Goal: Transaction & Acquisition: Purchase product/service

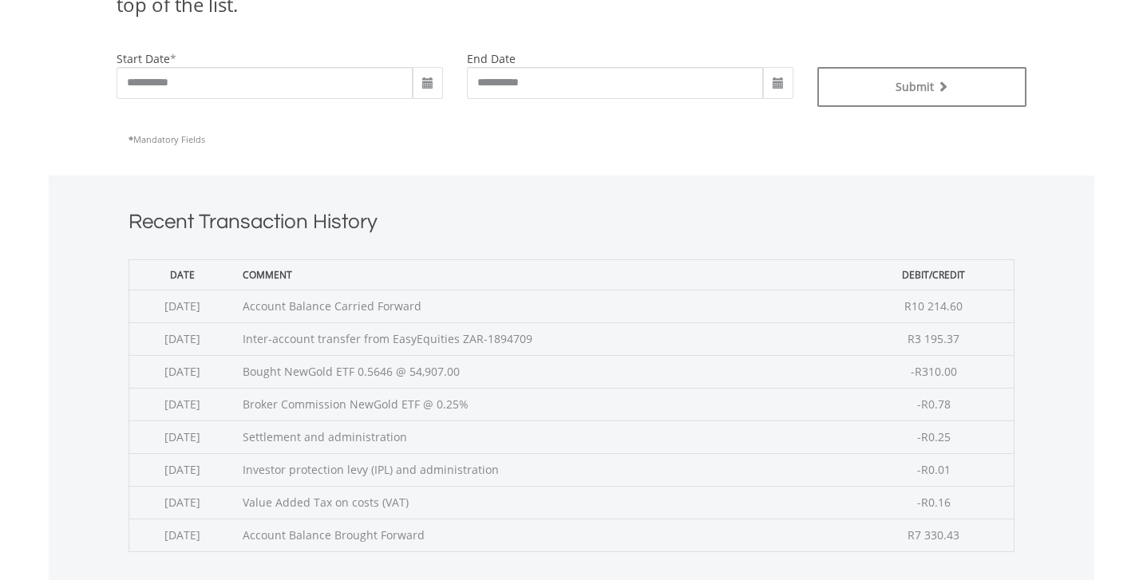
scroll to position [436, 0]
click at [430, 82] on span at bounding box center [427, 84] width 13 height 13
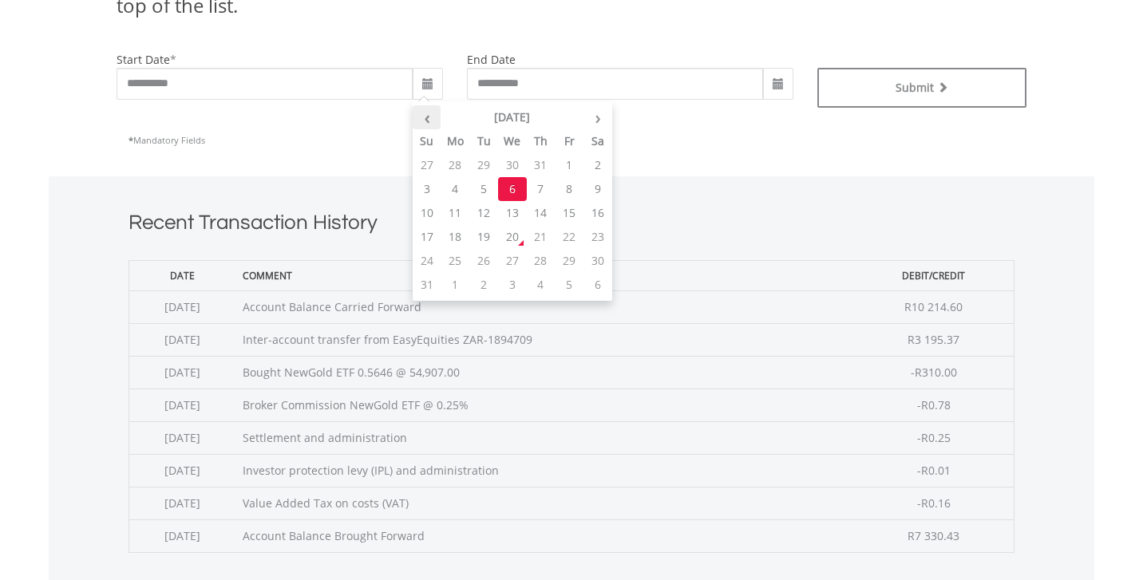
click at [430, 120] on th "‹" at bounding box center [427, 117] width 29 height 24
click at [433, 186] on td "1" at bounding box center [427, 189] width 29 height 24
type input "**********"
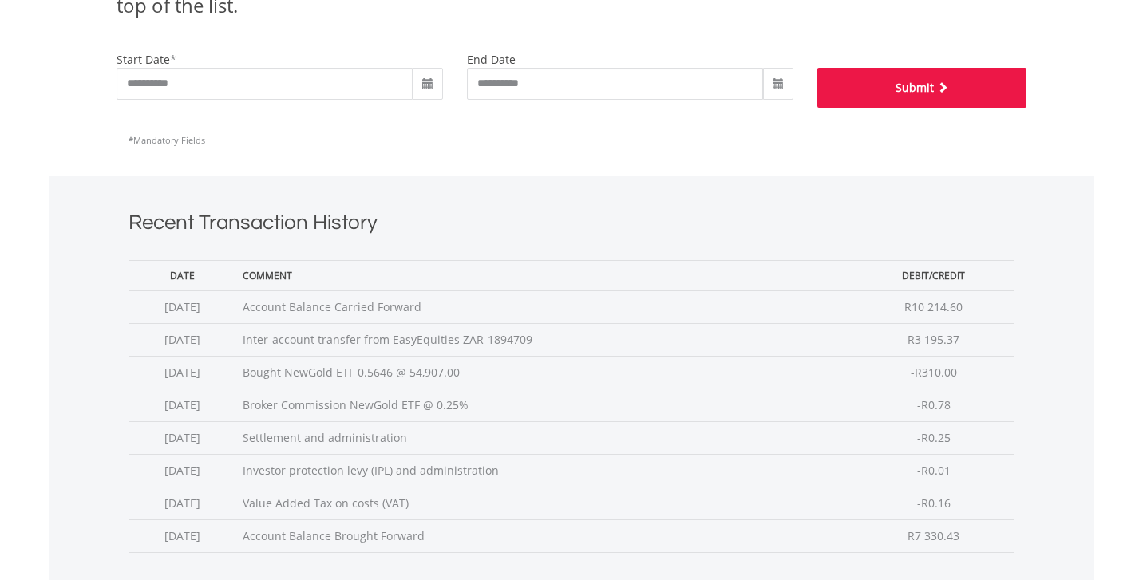
click at [856, 85] on button "Submit" at bounding box center [922, 88] width 210 height 40
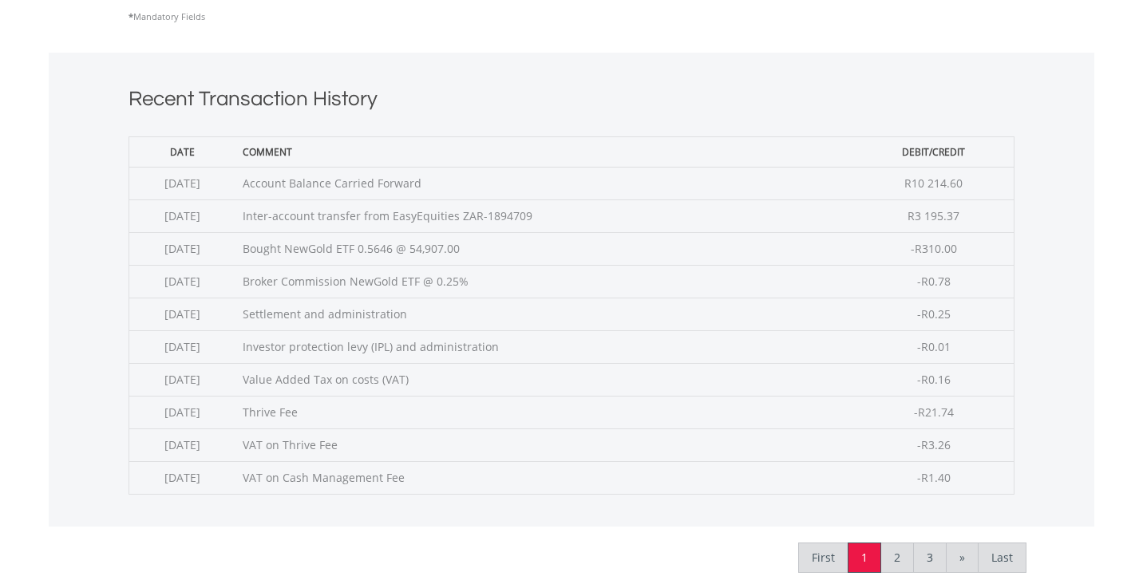
scroll to position [560, 0]
click at [894, 558] on link "2" at bounding box center [897, 557] width 34 height 30
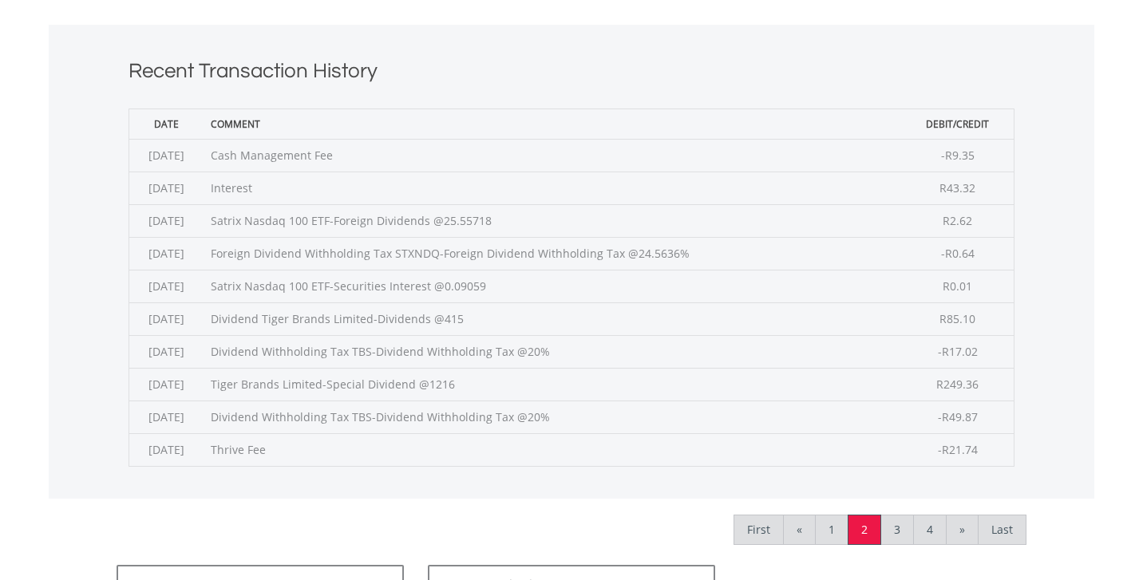
scroll to position [588, 0]
click at [906, 522] on link "3" at bounding box center [897, 529] width 34 height 30
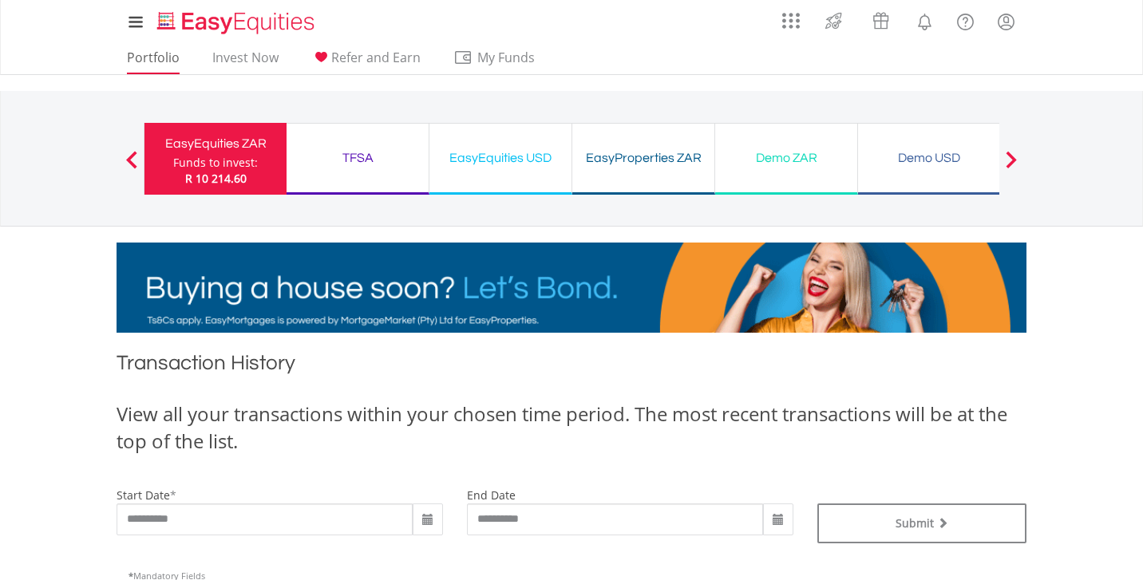
click at [162, 59] on link "Portfolio" at bounding box center [152, 61] width 65 height 25
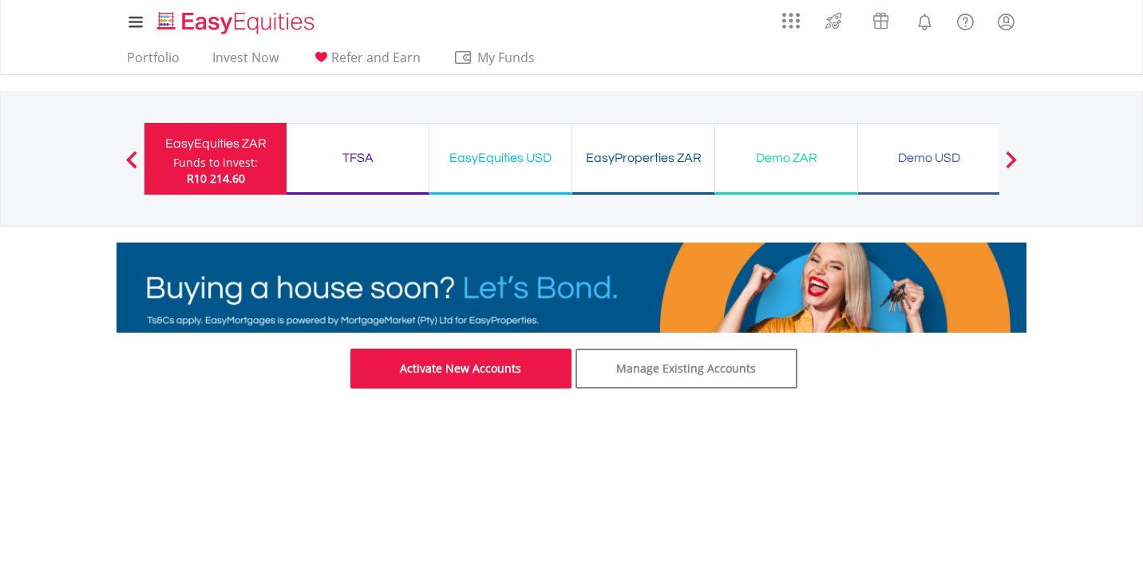
click at [480, 378] on link "Activate New Accounts" at bounding box center [461, 369] width 222 height 40
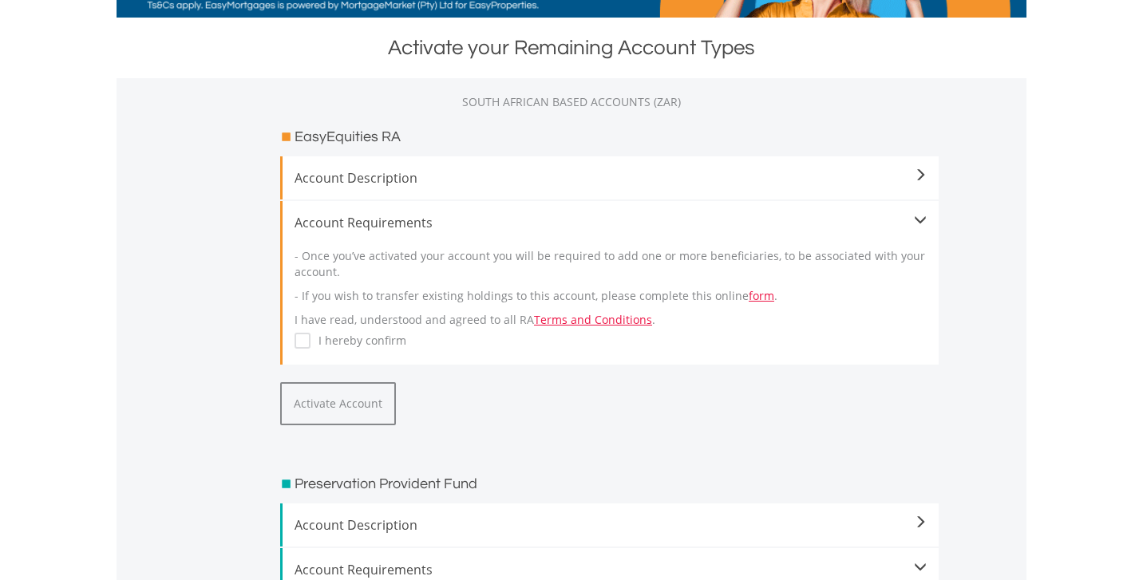
scroll to position [317, 0]
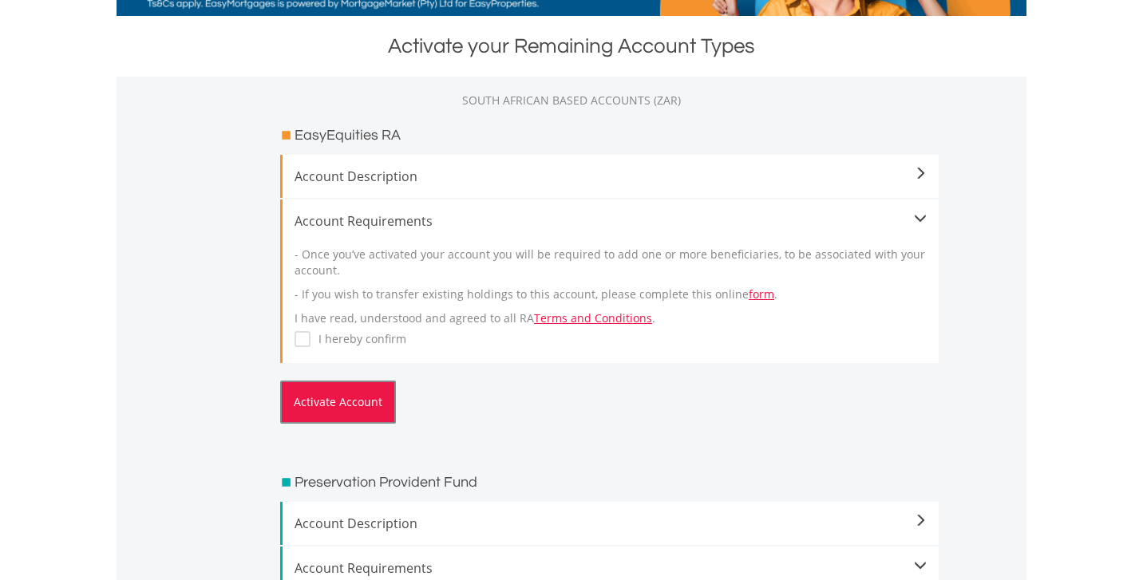
click at [338, 397] on button "Activate Account" at bounding box center [338, 402] width 116 height 43
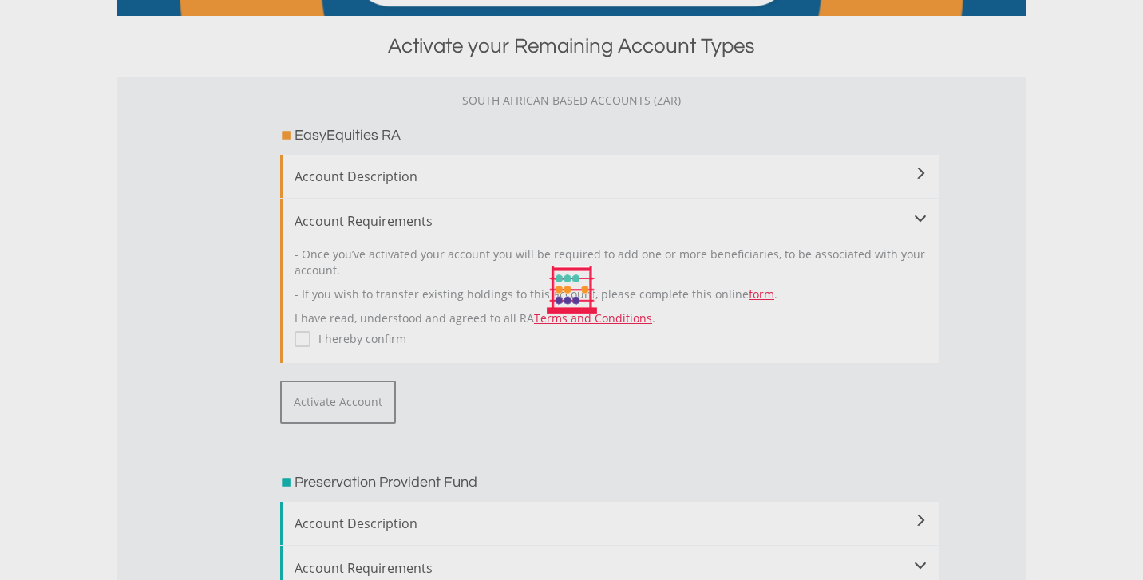
click at [300, 338] on div at bounding box center [571, 290] width 1143 height 580
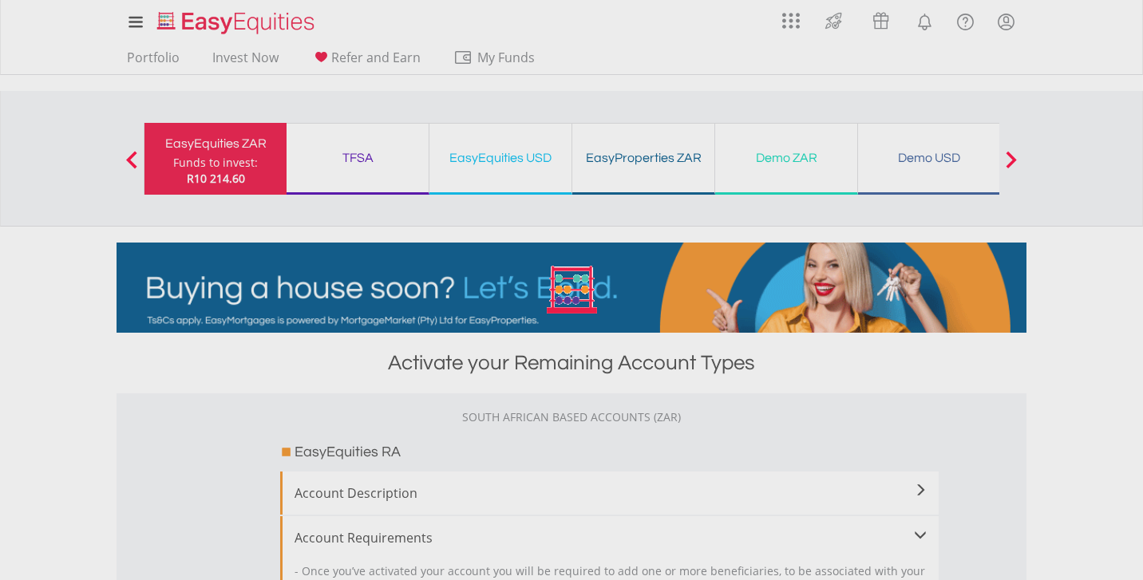
scroll to position [0, 0]
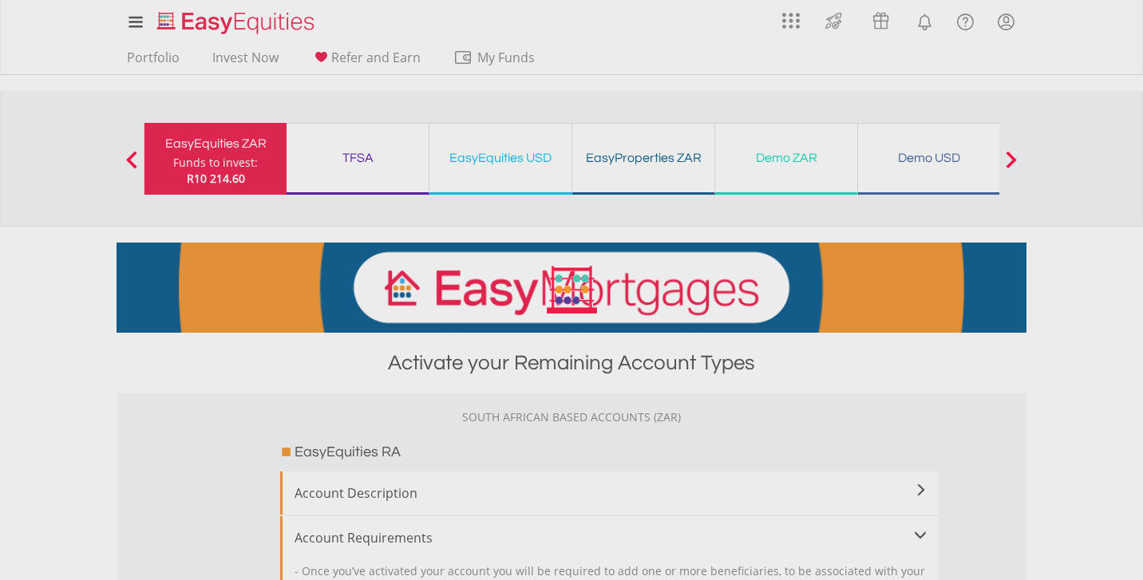
click at [151, 58] on div at bounding box center [571, 290] width 1143 height 580
click at [156, 57] on div at bounding box center [571, 290] width 1143 height 580
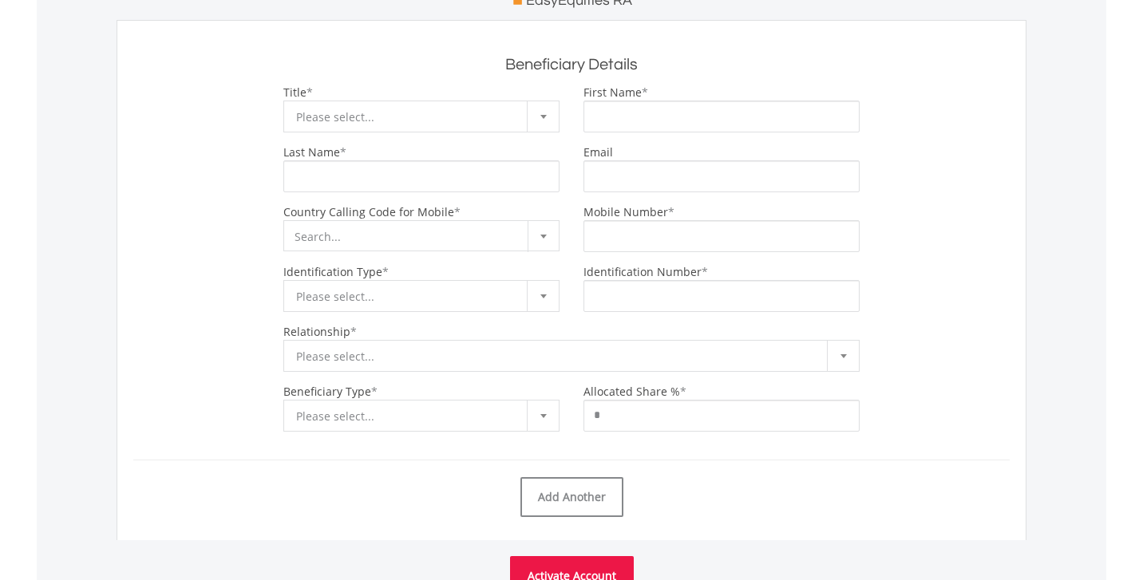
scroll to position [290, 0]
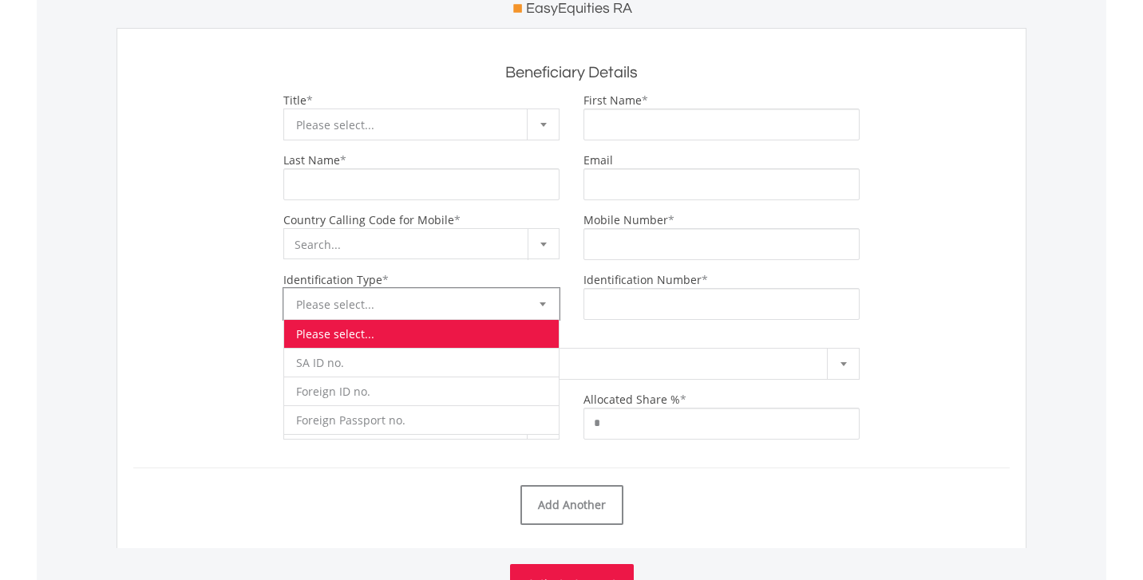
click at [539, 311] on div at bounding box center [543, 304] width 32 height 30
click at [540, 311] on div at bounding box center [543, 304] width 32 height 30
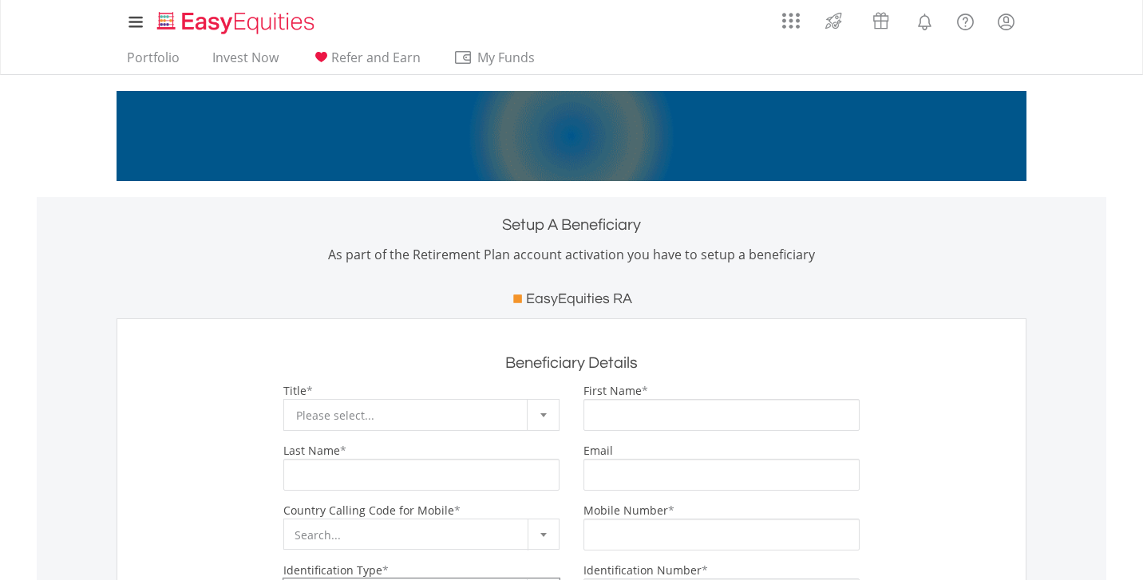
scroll to position [0, 0]
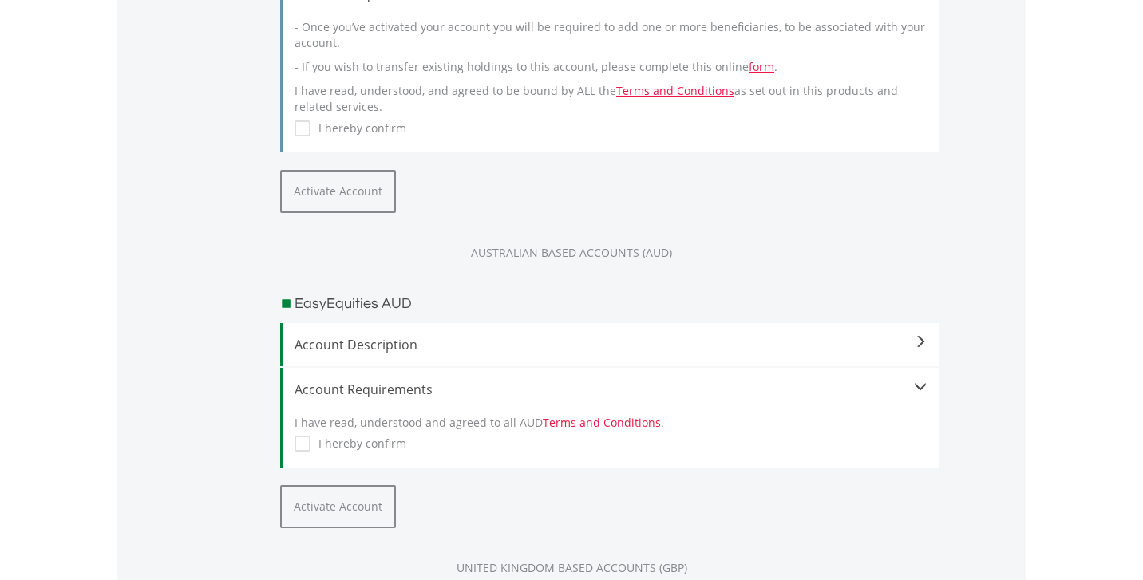
scroll to position [1367, 0]
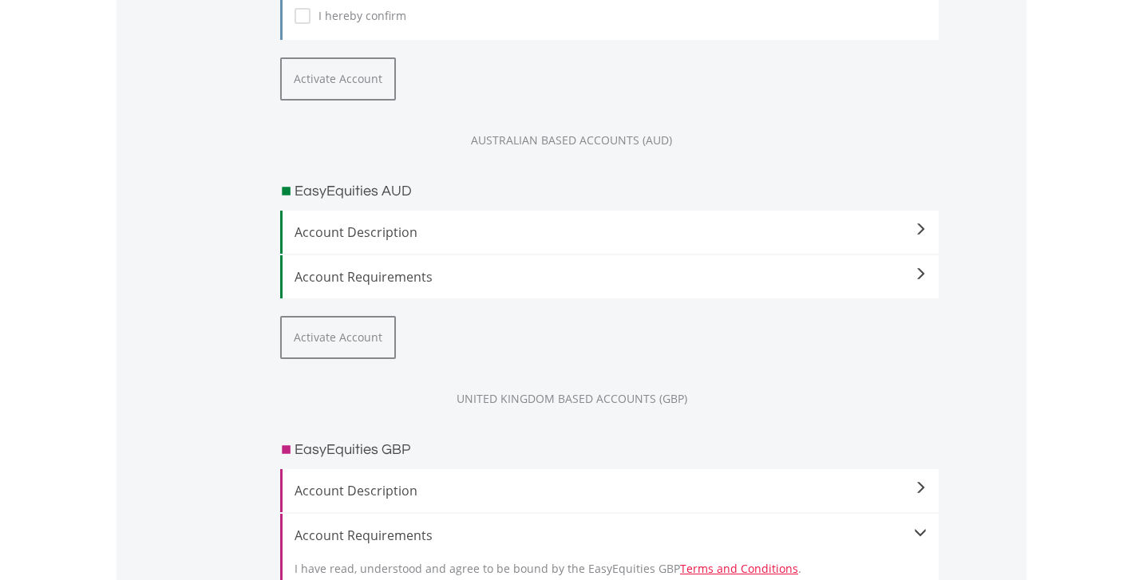
click at [923, 277] on span at bounding box center [920, 274] width 13 height 13
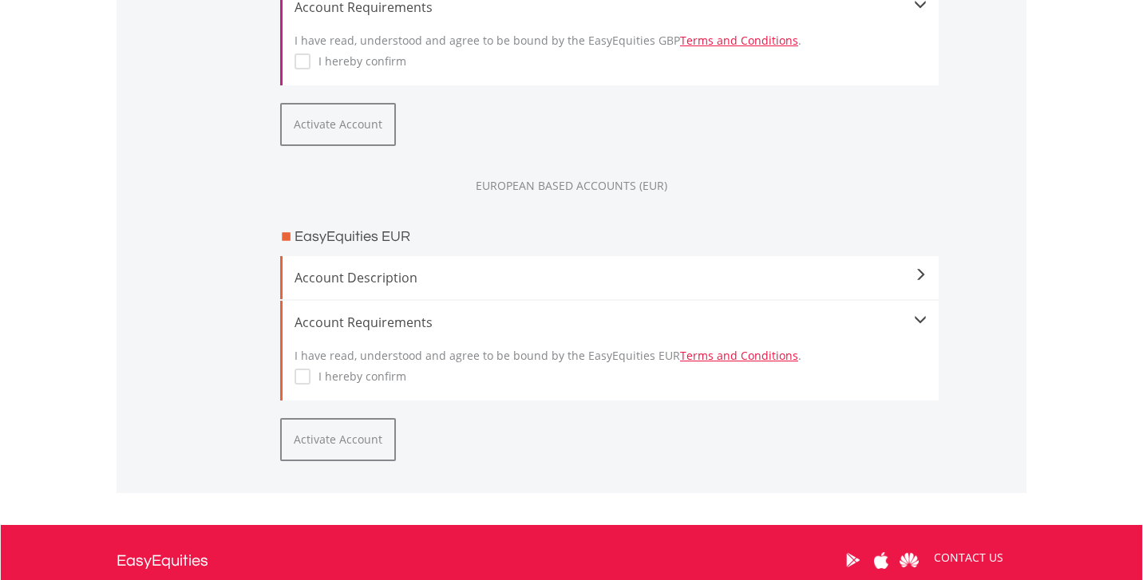
scroll to position [2001, 0]
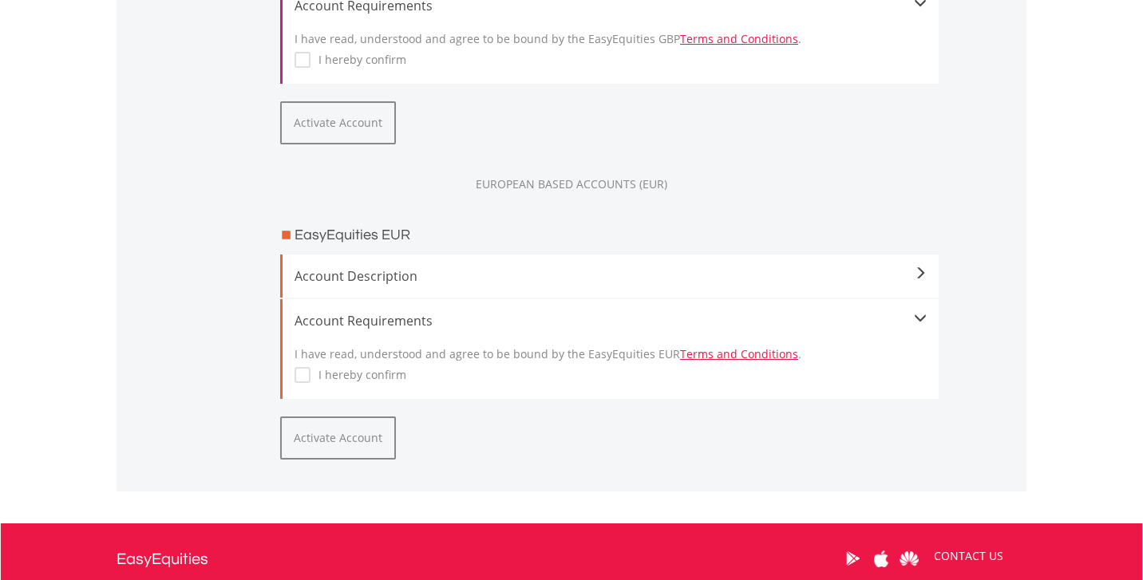
click at [397, 330] on div "Account Requirements" at bounding box center [610, 320] width 632 height 19
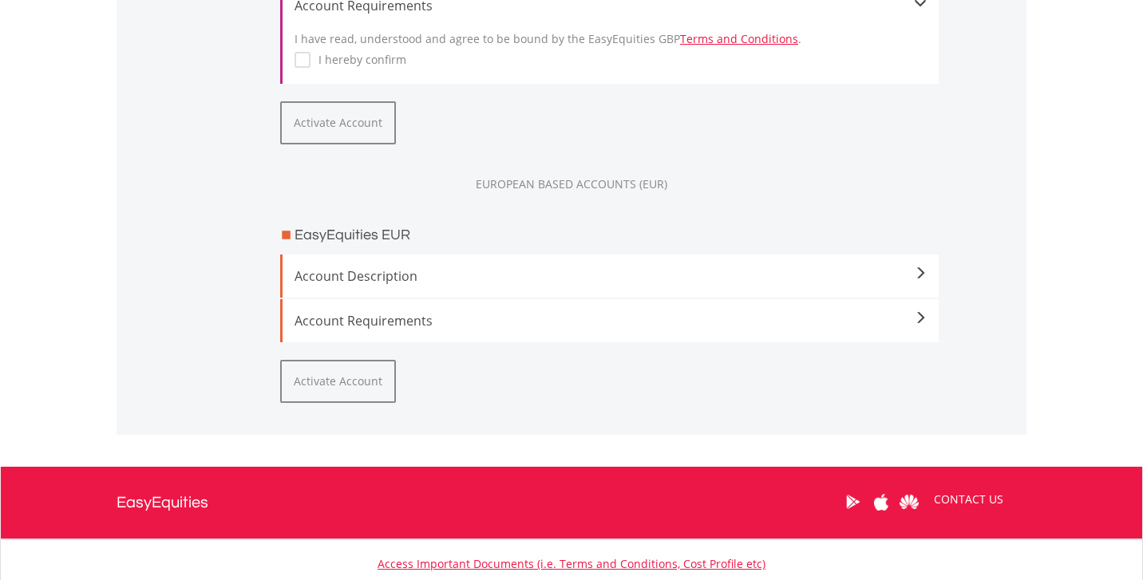
click at [397, 330] on div "Account Requirements" at bounding box center [610, 320] width 632 height 19
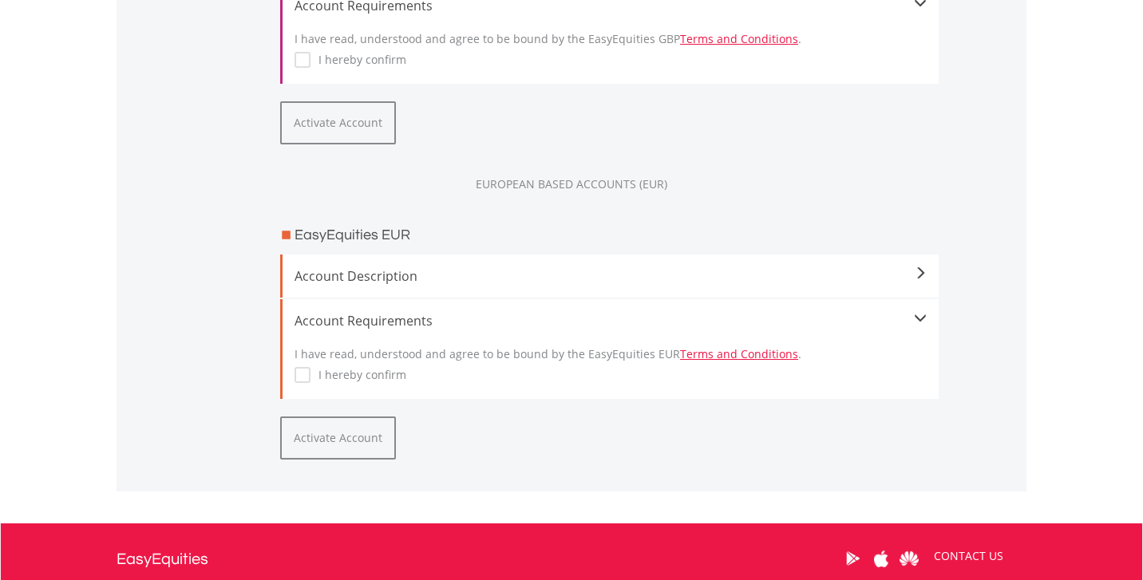
click at [691, 361] on link "Terms and Conditions" at bounding box center [739, 353] width 118 height 15
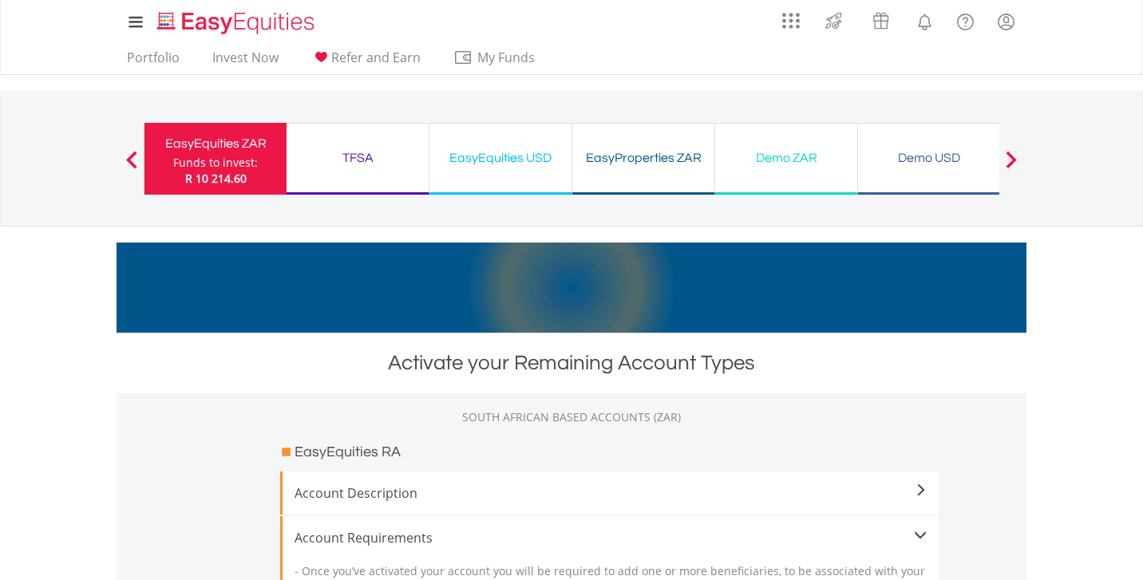
scroll to position [0, 0]
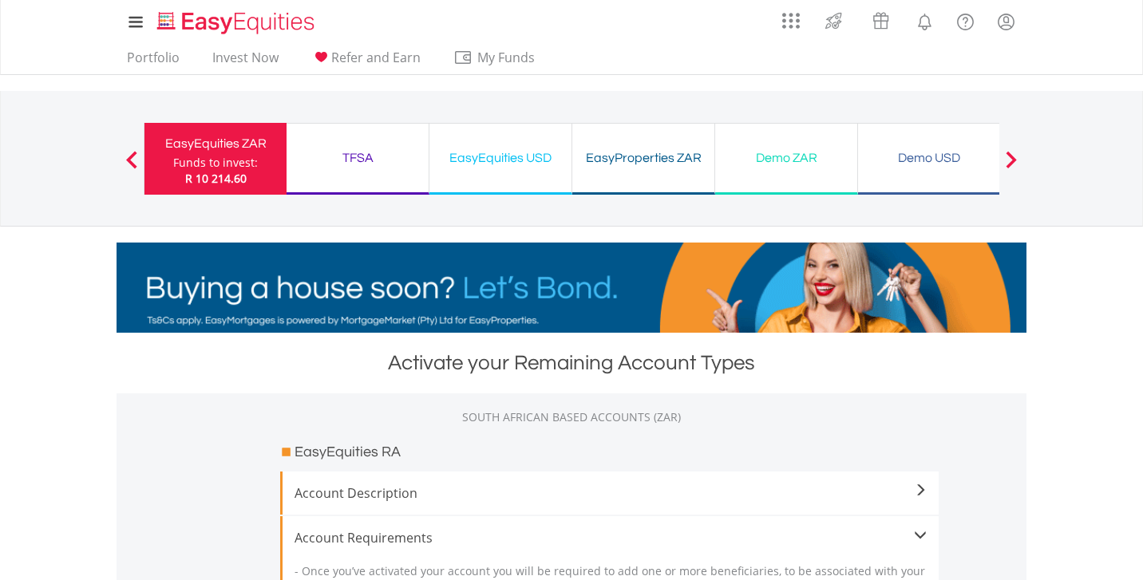
click at [1015, 165] on span at bounding box center [1010, 160] width 11 height 18
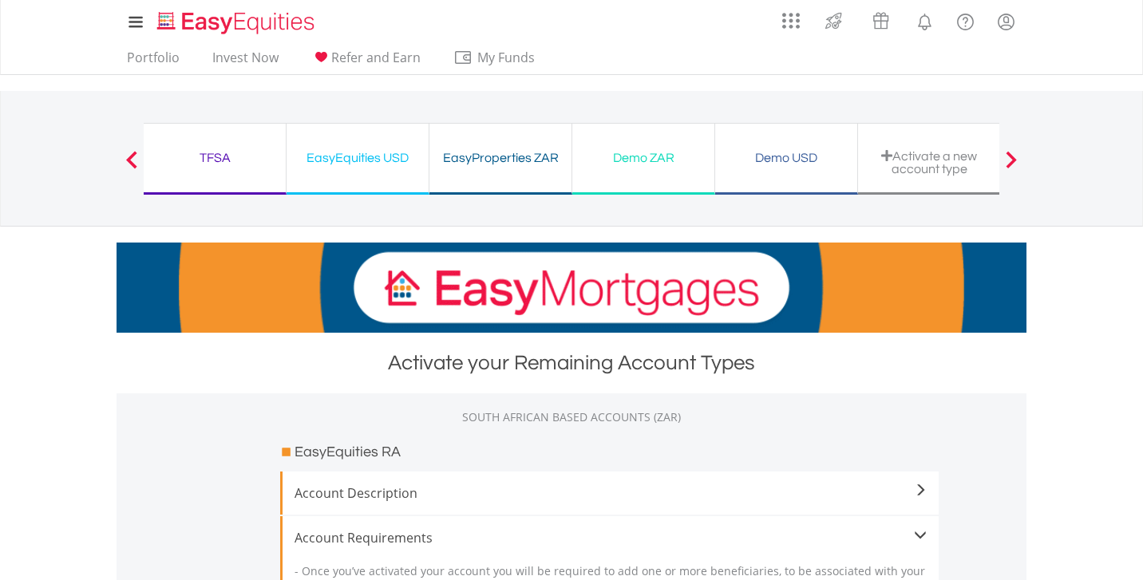
click at [930, 159] on div "Activate a new account type" at bounding box center [928, 162] width 123 height 26
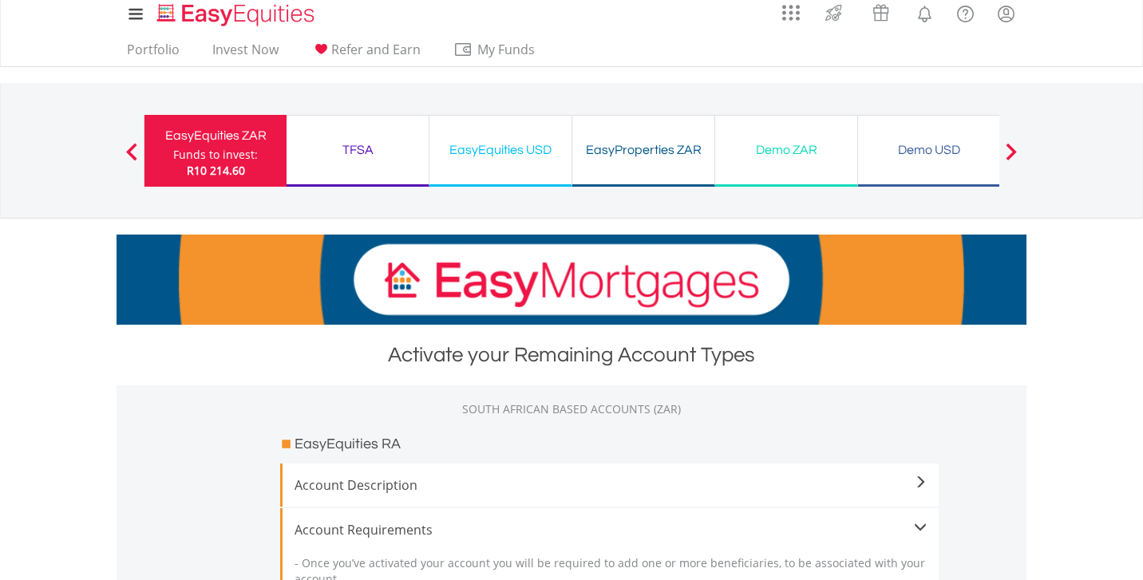
scroll to position [10, 0]
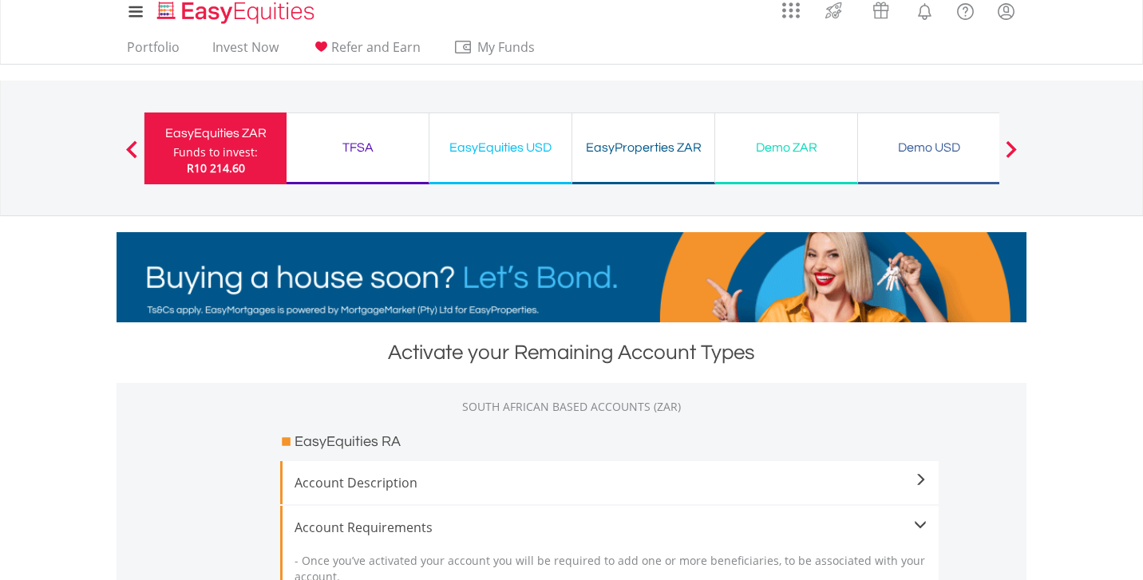
click at [503, 152] on div "EasyEquities USD" at bounding box center [500, 147] width 123 height 22
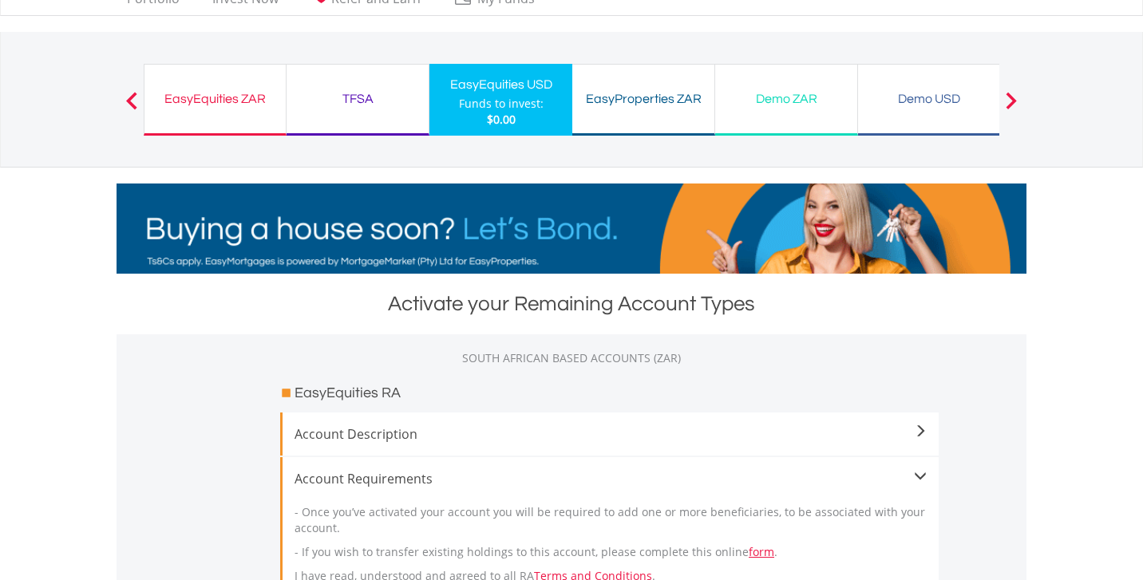
scroll to position [55, 0]
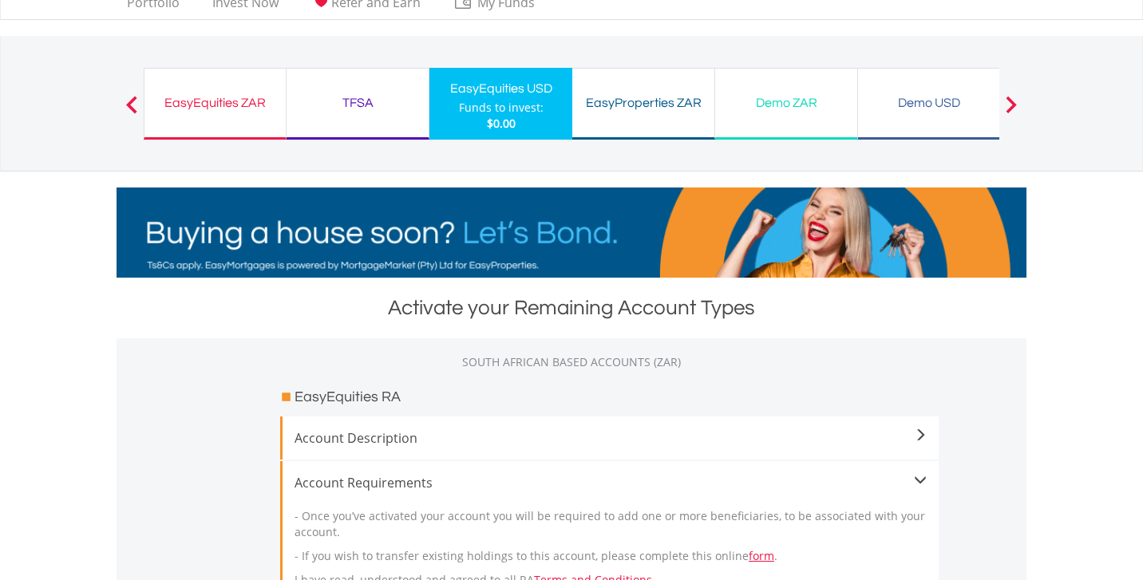
click at [524, 113] on div "Funds to invest:" at bounding box center [501, 108] width 85 height 16
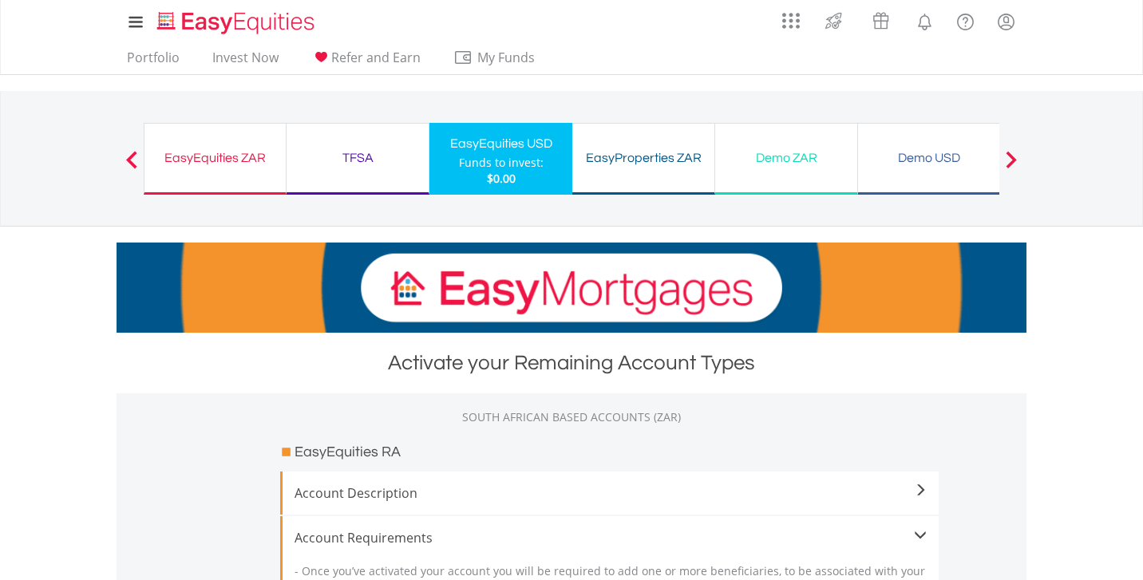
click at [355, 152] on div "TFSA" at bounding box center [357, 158] width 123 height 22
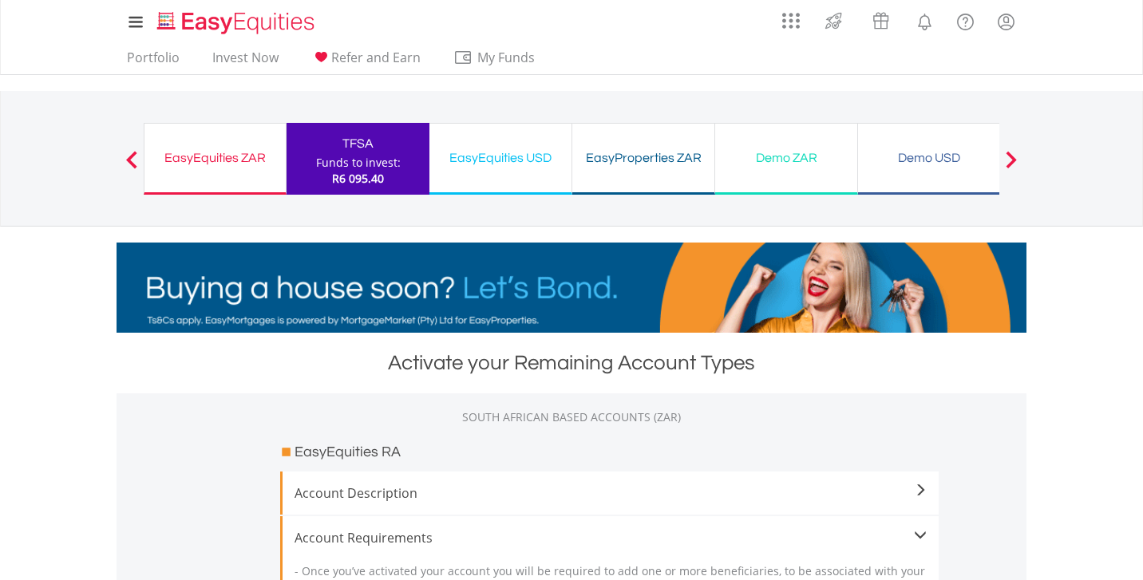
click at [521, 149] on div "EasyEquities USD" at bounding box center [500, 158] width 123 height 22
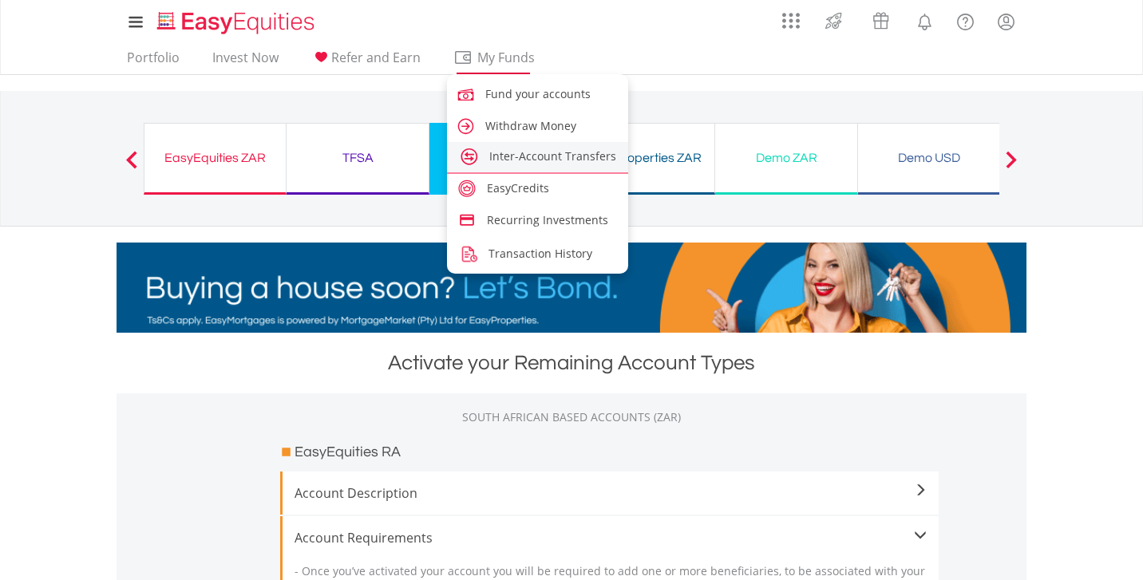
click at [516, 151] on span "Inter-Account Transfers" at bounding box center [552, 155] width 127 height 15
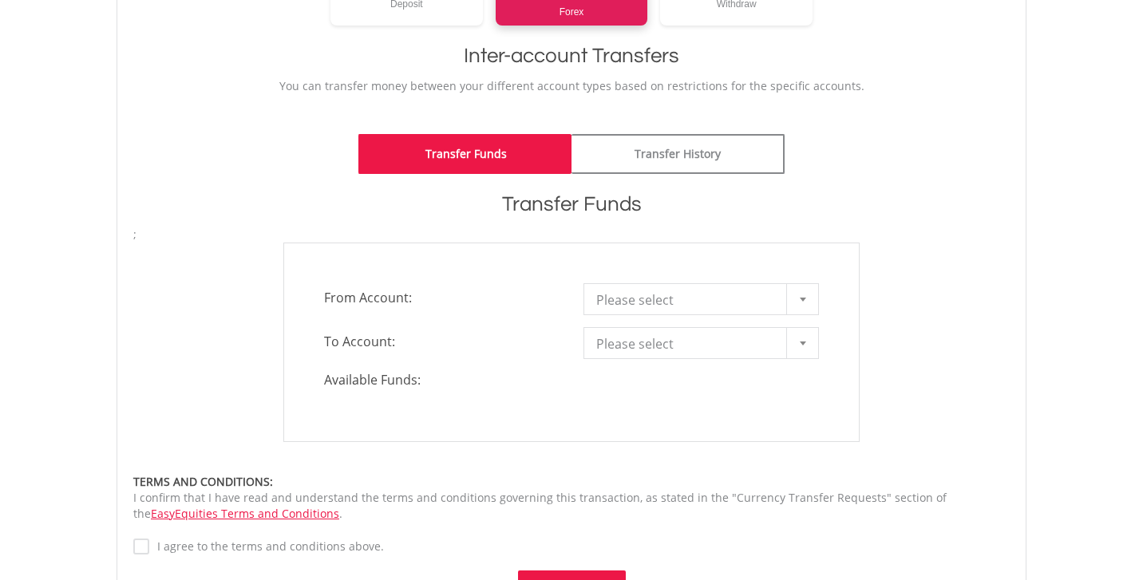
scroll to position [306, 0]
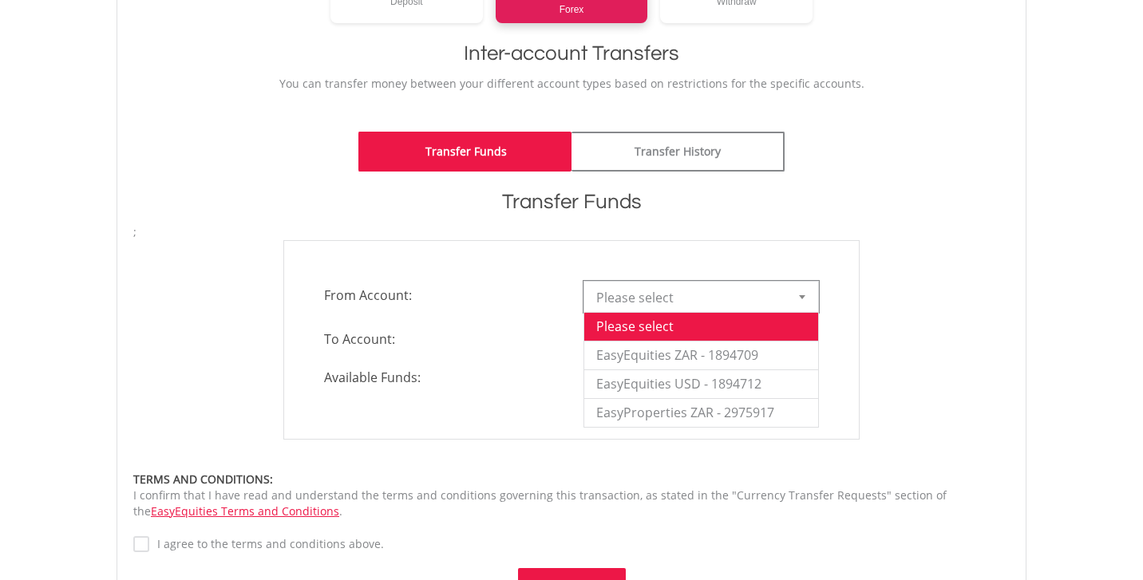
click at [809, 297] on div at bounding box center [802, 297] width 32 height 30
click at [789, 347] on li "EasyEquities ZAR - 1894709" at bounding box center [701, 355] width 234 height 29
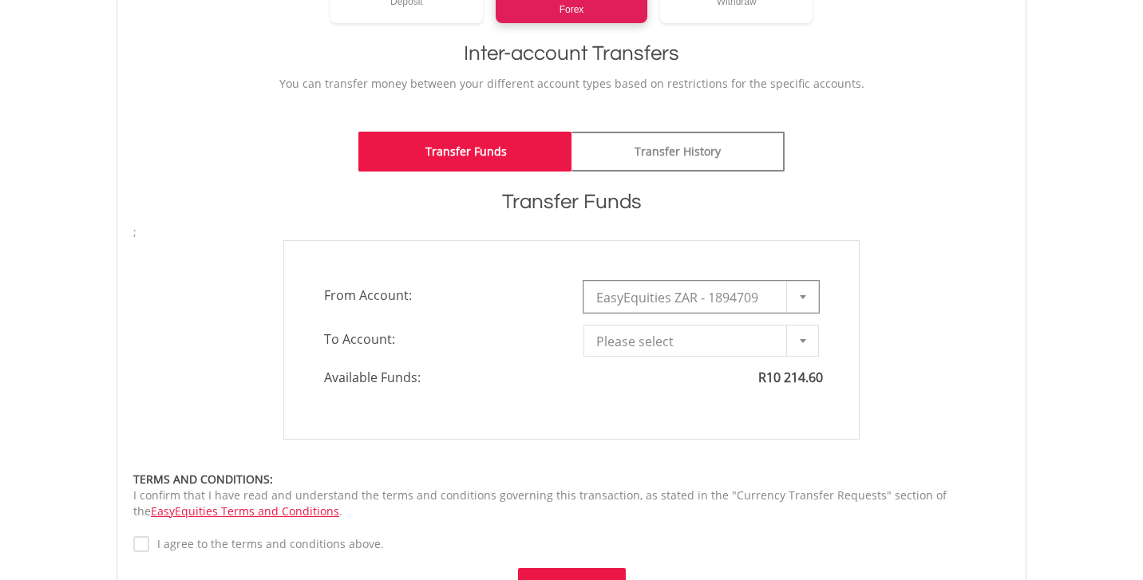
click at [807, 335] on div at bounding box center [802, 341] width 32 height 30
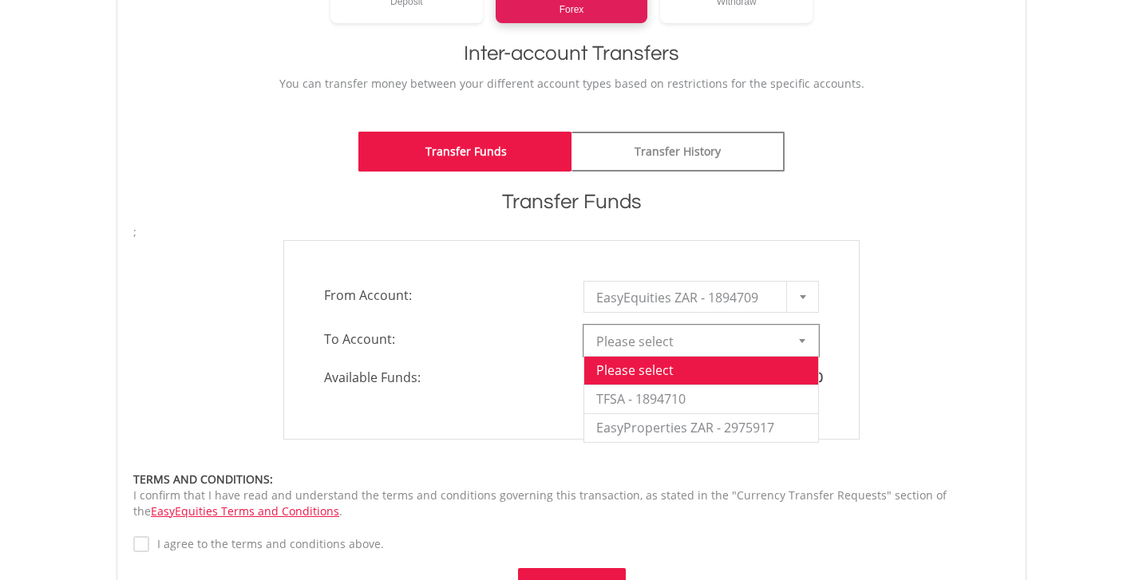
click at [1024, 346] on div "**********" at bounding box center [572, 378] width 910 height 525
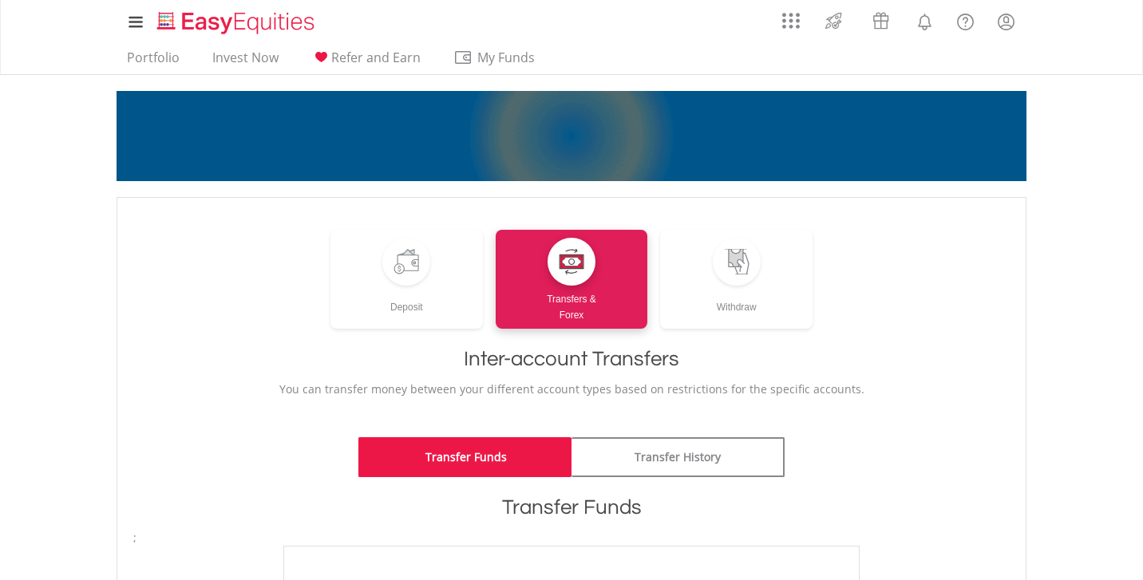
scroll to position [0, 0]
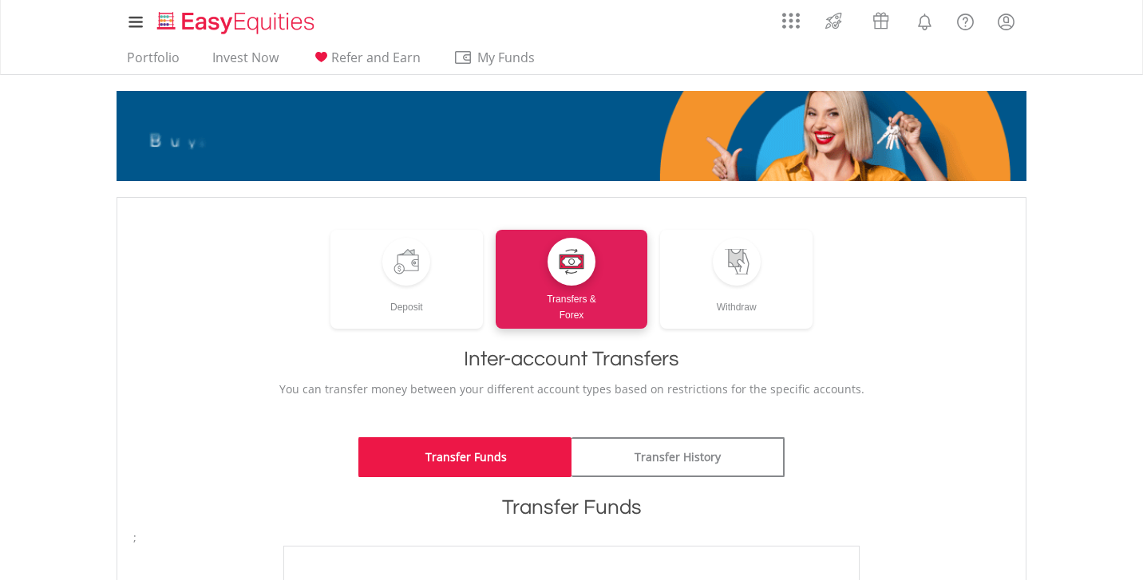
click at [1058, 164] on div "My Investments Invest Now New Listings Sell My Recurring Investments Pending Or…" at bounding box center [571, 90] width 1143 height 181
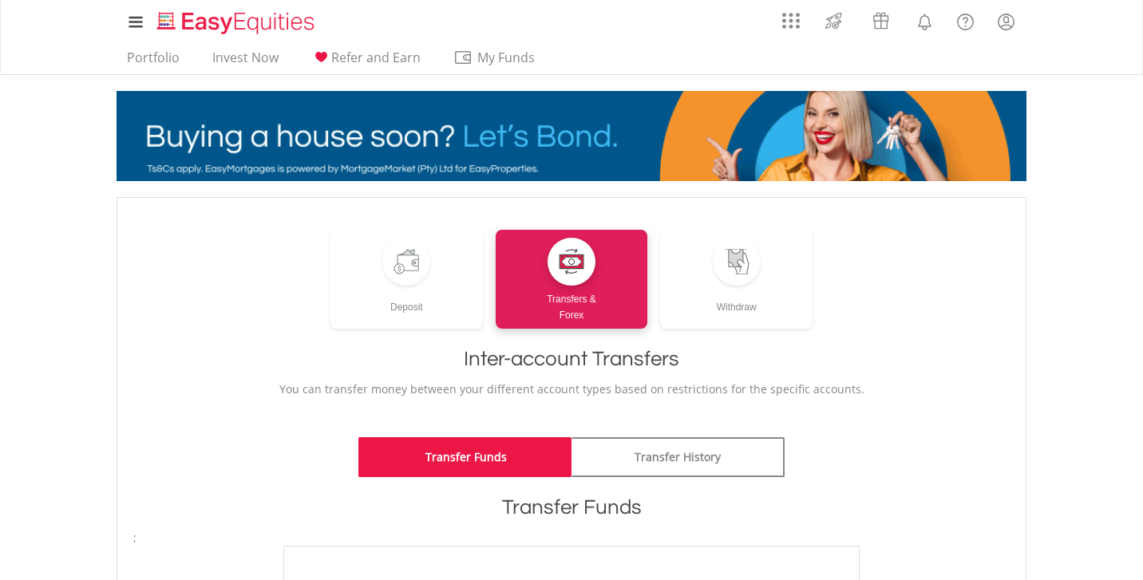
click at [172, 22] on img "Home page" at bounding box center [237, 23] width 167 height 26
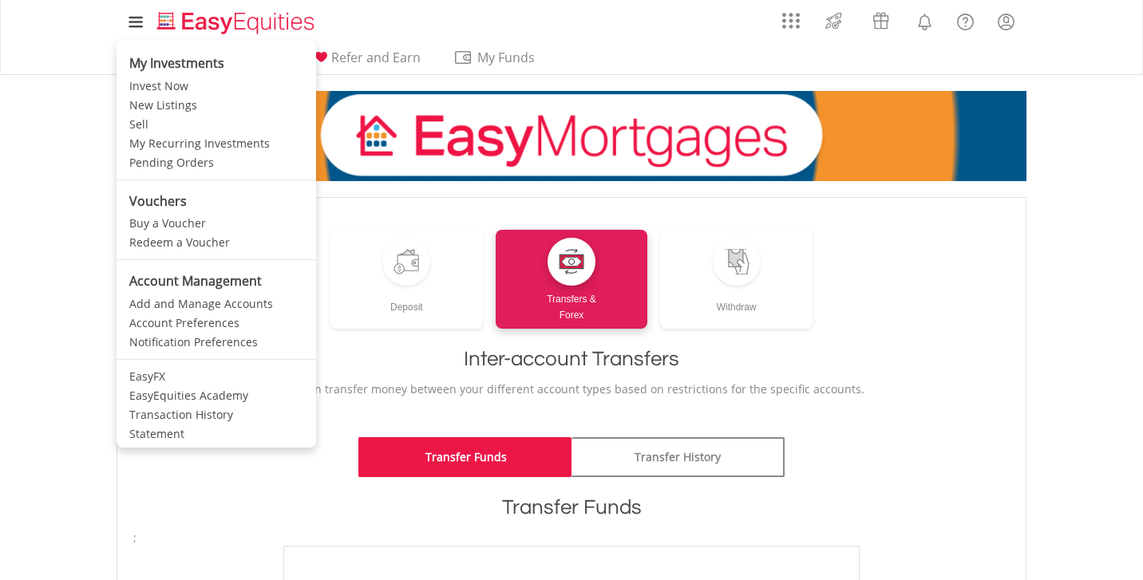
click at [133, 18] on icon at bounding box center [136, 17] width 12 height 12
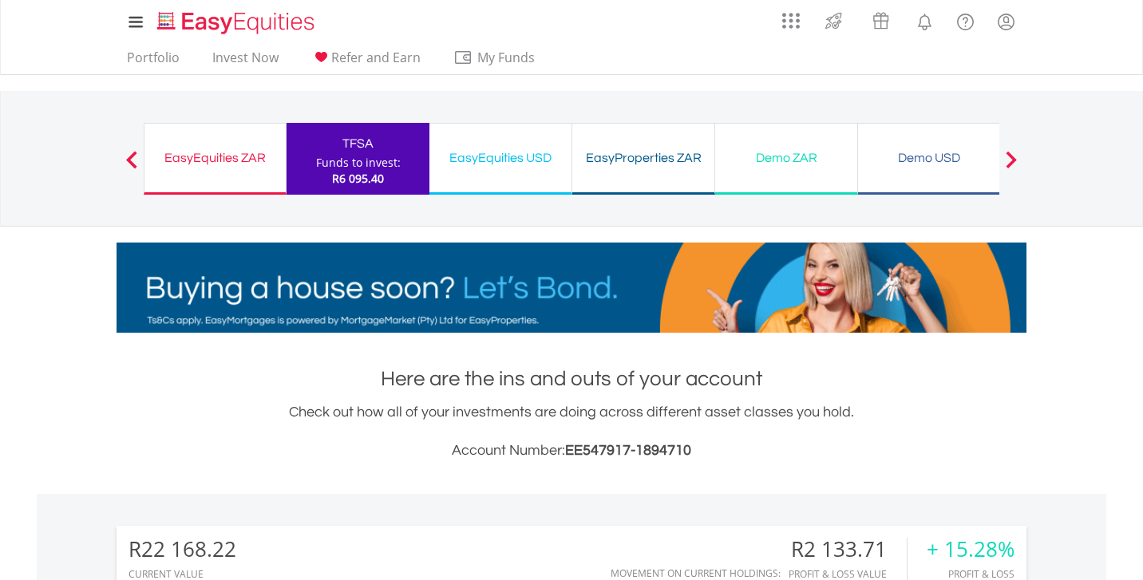
click at [475, 160] on div "EasyEquities USD" at bounding box center [500, 158] width 123 height 22
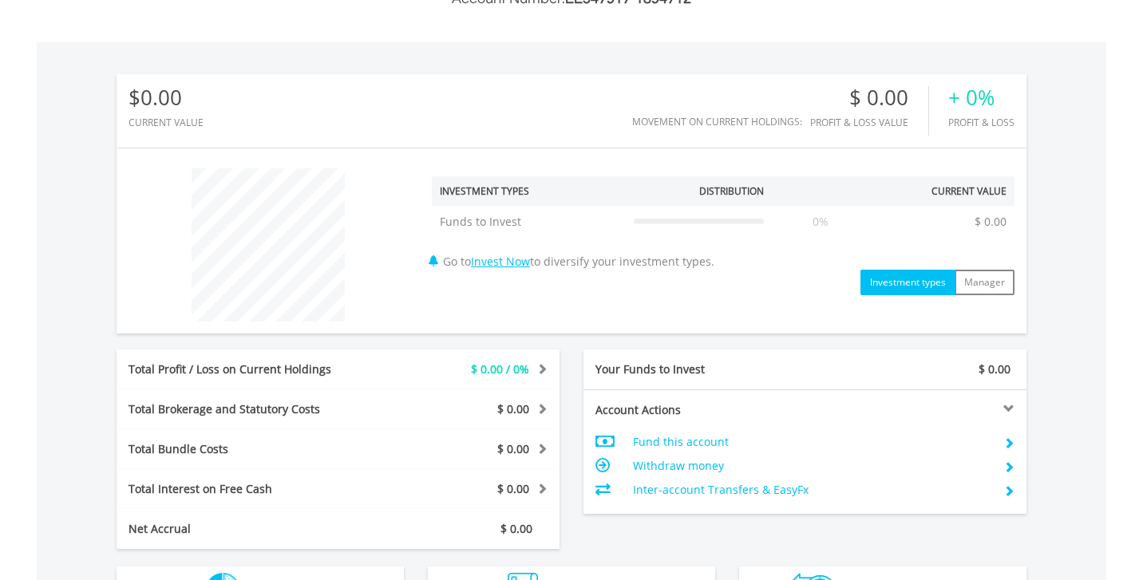
scroll to position [464, 0]
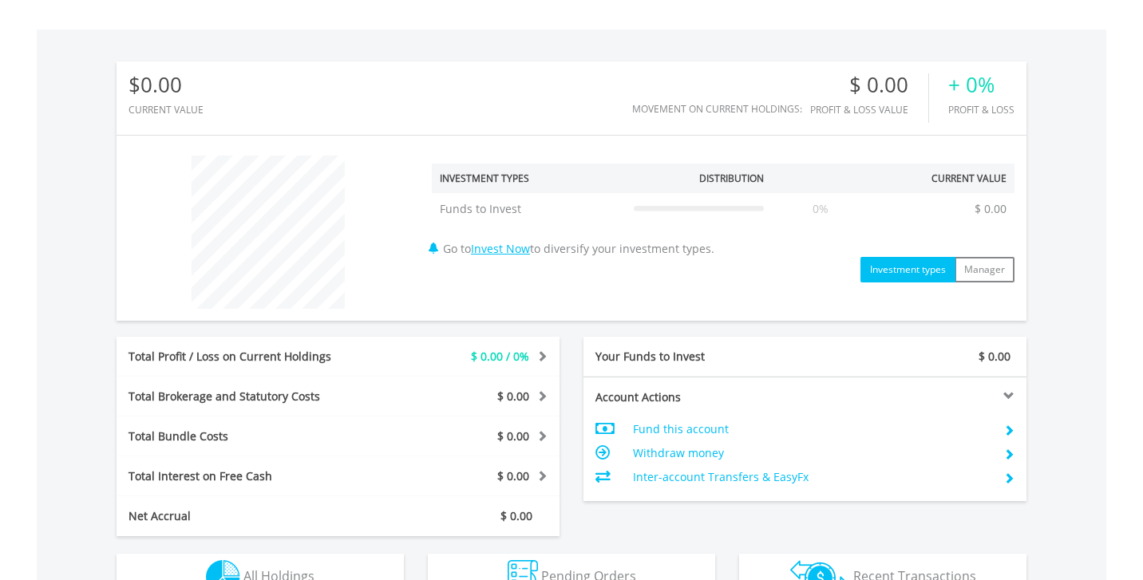
click at [677, 430] on td "Fund this account" at bounding box center [812, 429] width 358 height 24
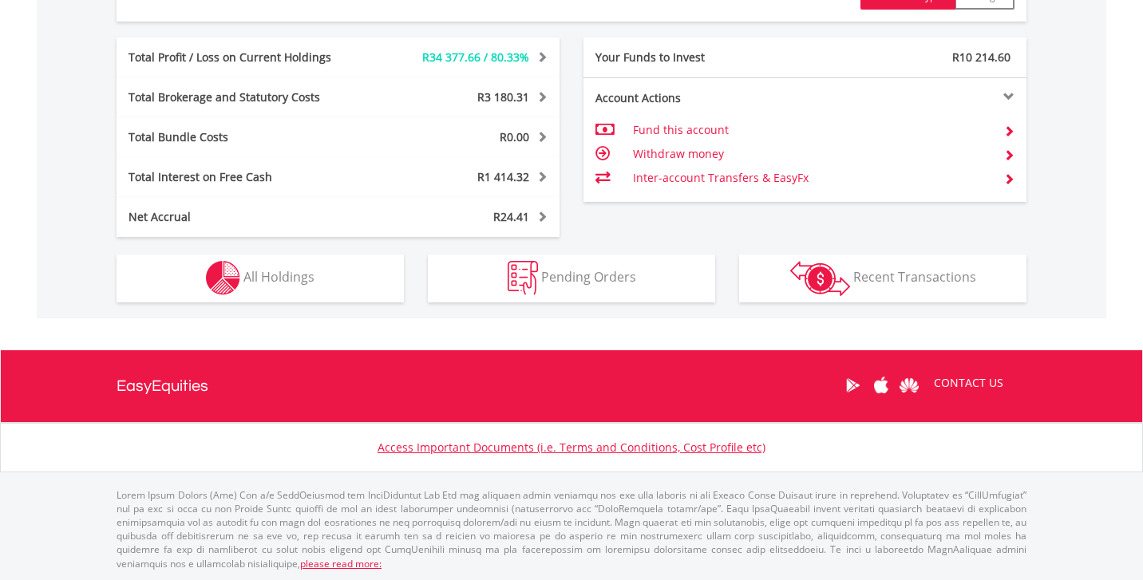
scroll to position [896, 0]
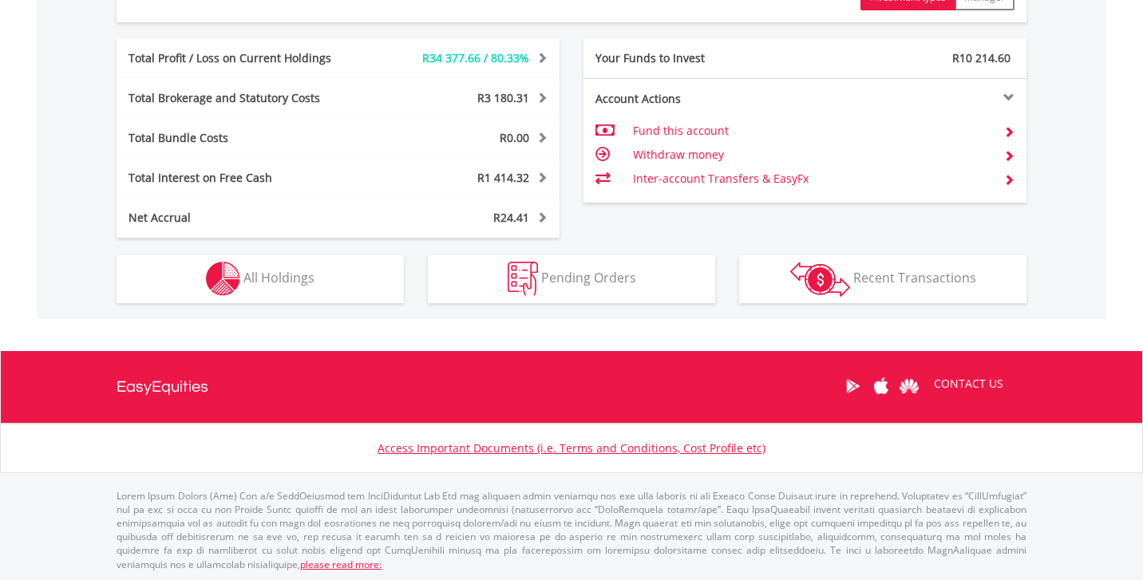
click at [318, 291] on button "Holdings All Holdings" at bounding box center [260, 279] width 287 height 48
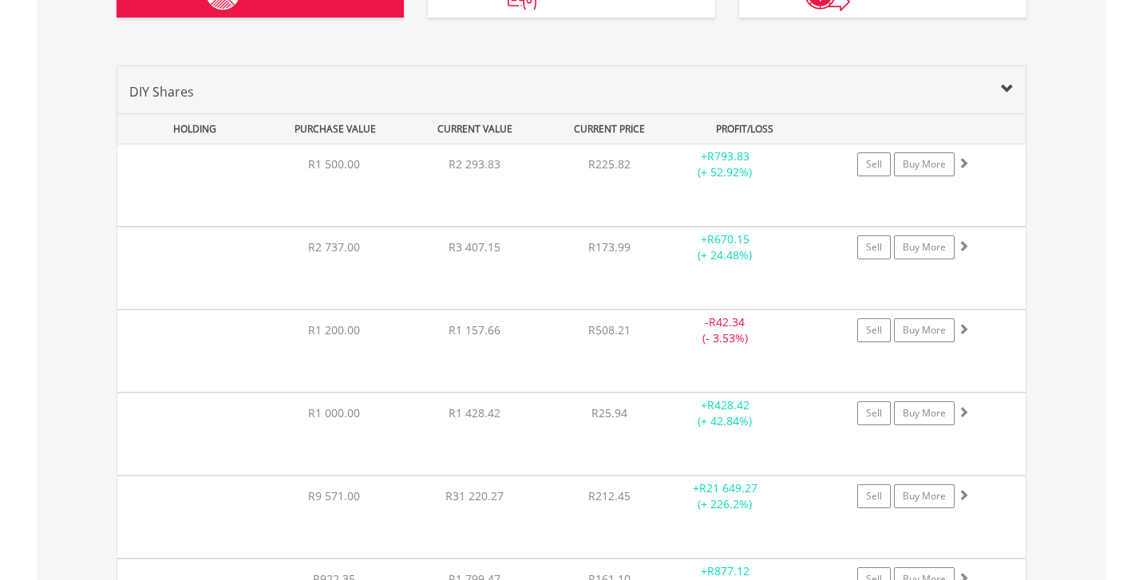
scroll to position [1218, 0]
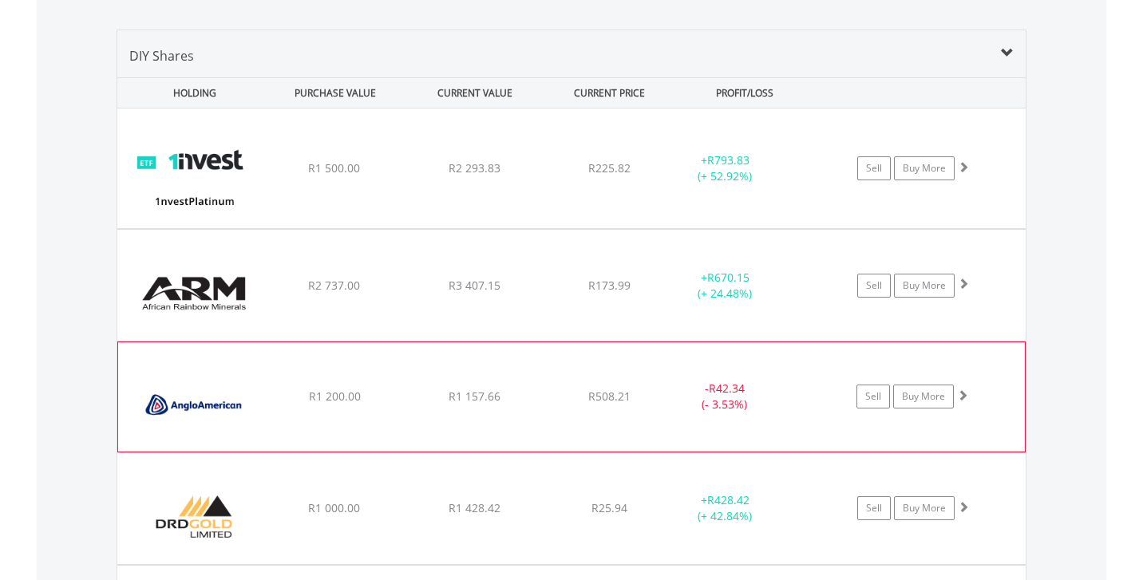
click at [726, 228] on div "﻿ Anglo American PLC R1 200.00 R1 157.66 R508.21 - R42.34 (- 3.53%) Sell Buy Mo…" at bounding box center [571, 169] width 908 height 120
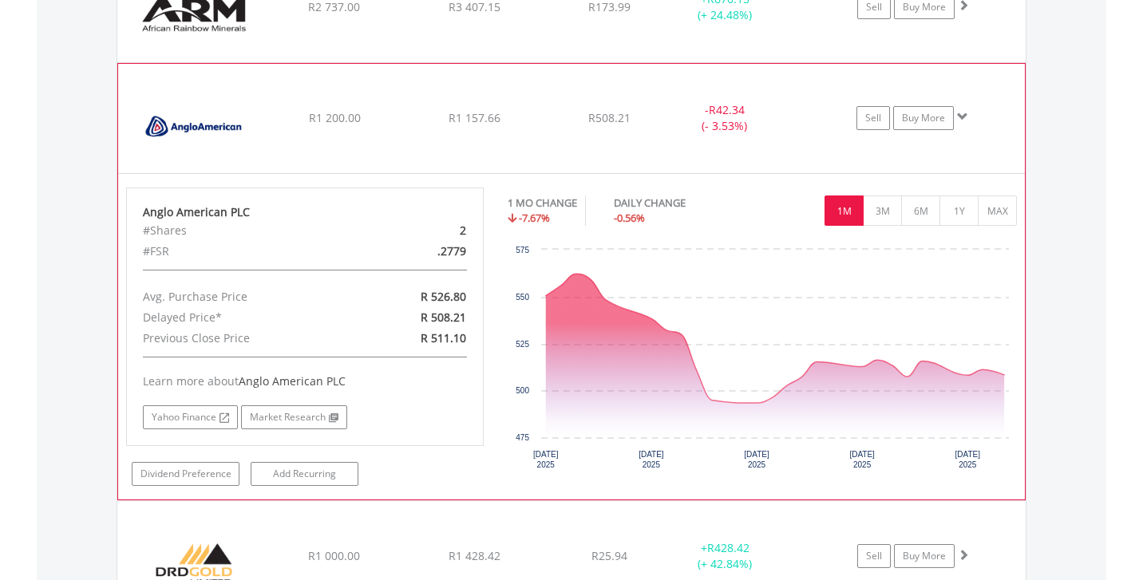
scroll to position [1512, 0]
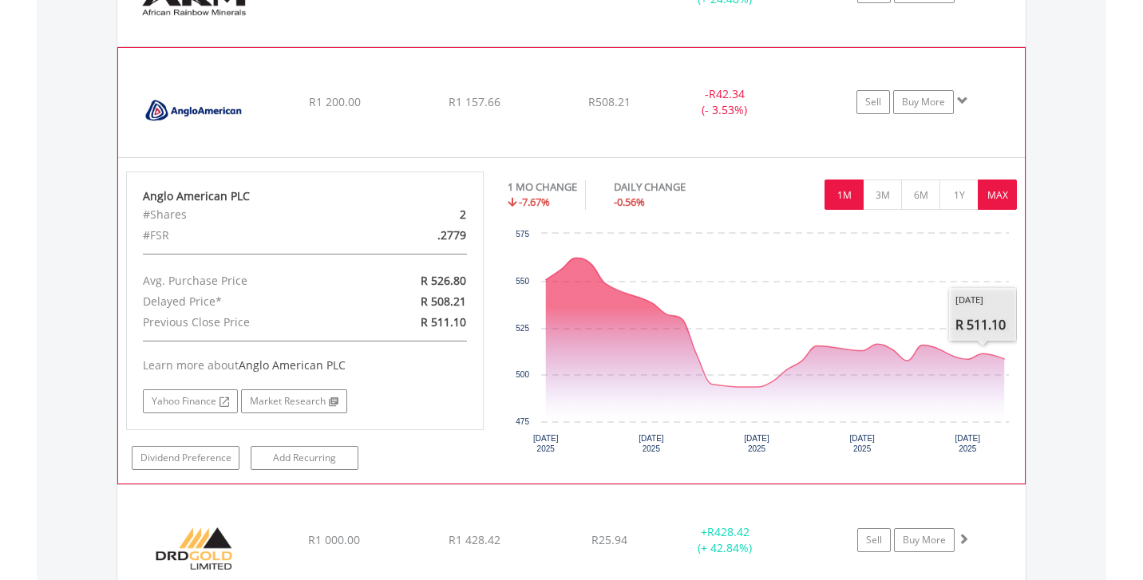
click at [1001, 196] on button "MAX" at bounding box center [997, 195] width 39 height 30
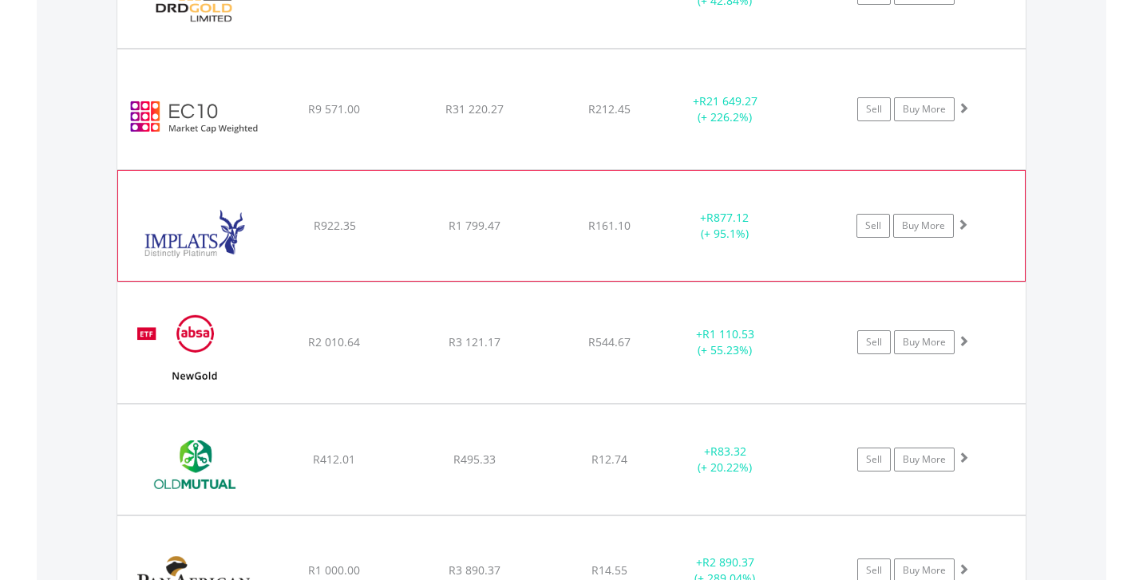
scroll to position [1737, 0]
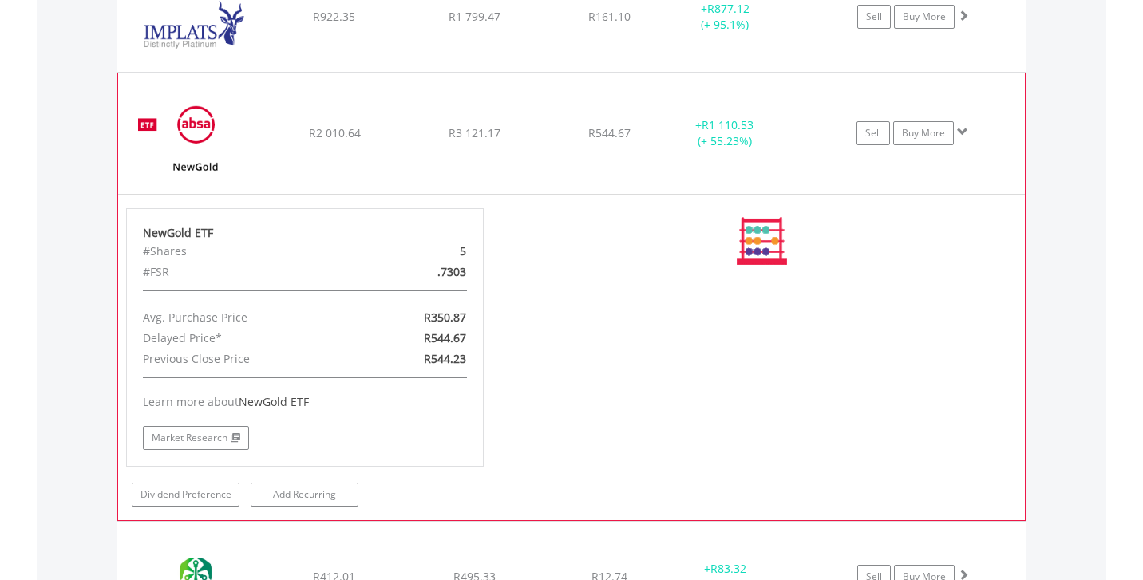
scroll to position [1949, 0]
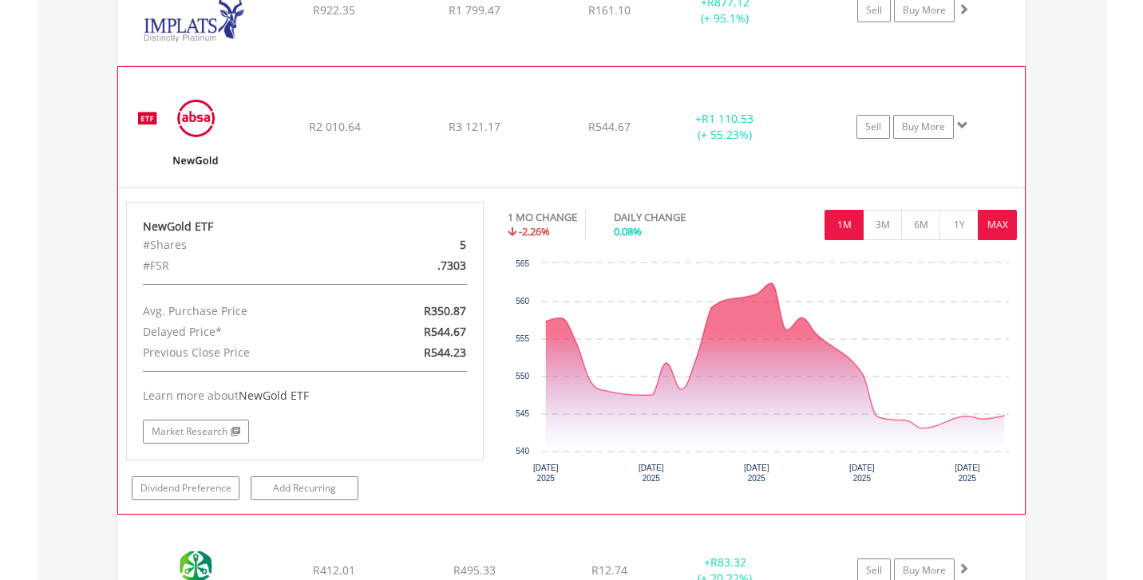
click at [1001, 228] on button "MAX" at bounding box center [997, 225] width 39 height 30
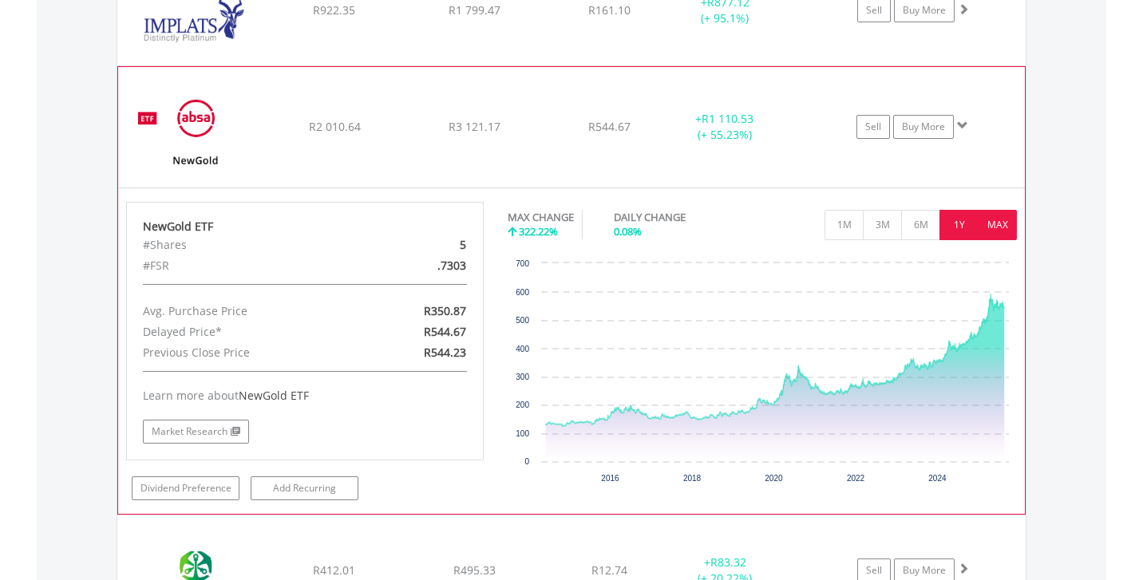
click at [968, 231] on button "1Y" at bounding box center [958, 225] width 39 height 30
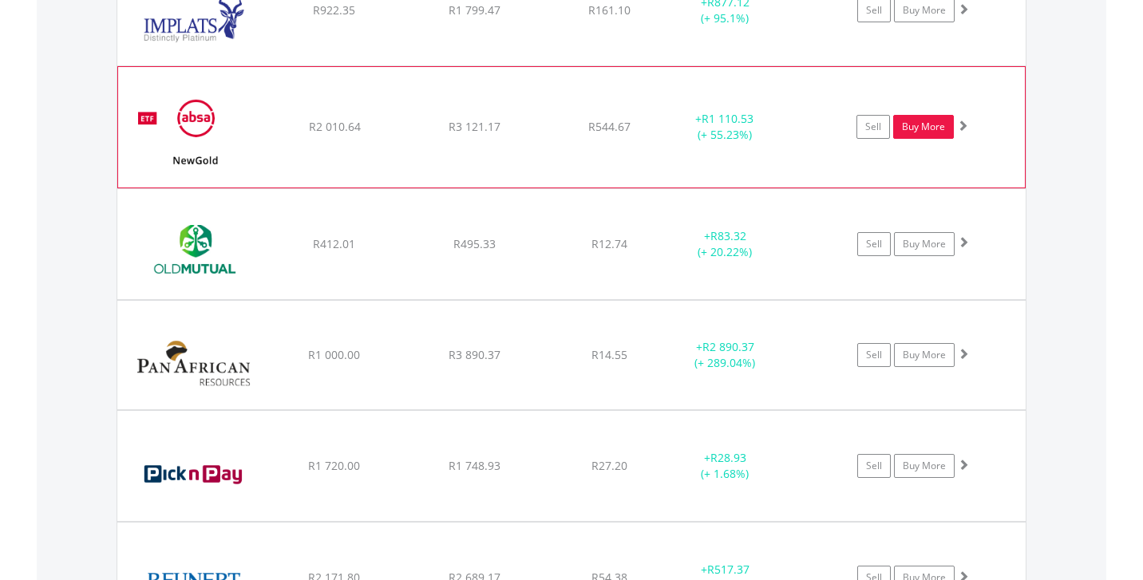
click at [915, 130] on link "Buy More" at bounding box center [923, 127] width 61 height 24
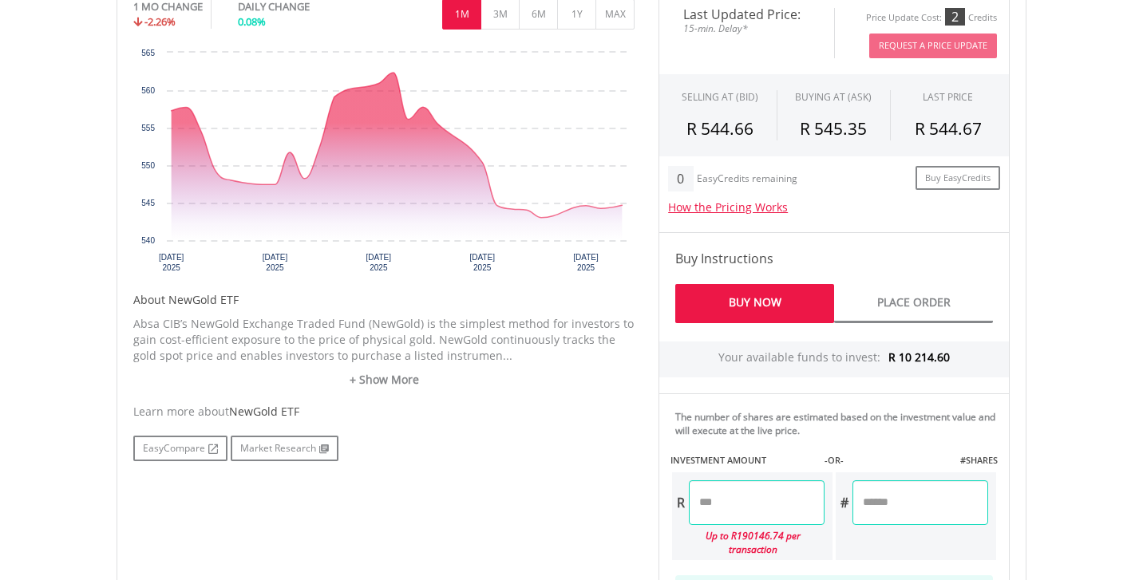
scroll to position [545, 0]
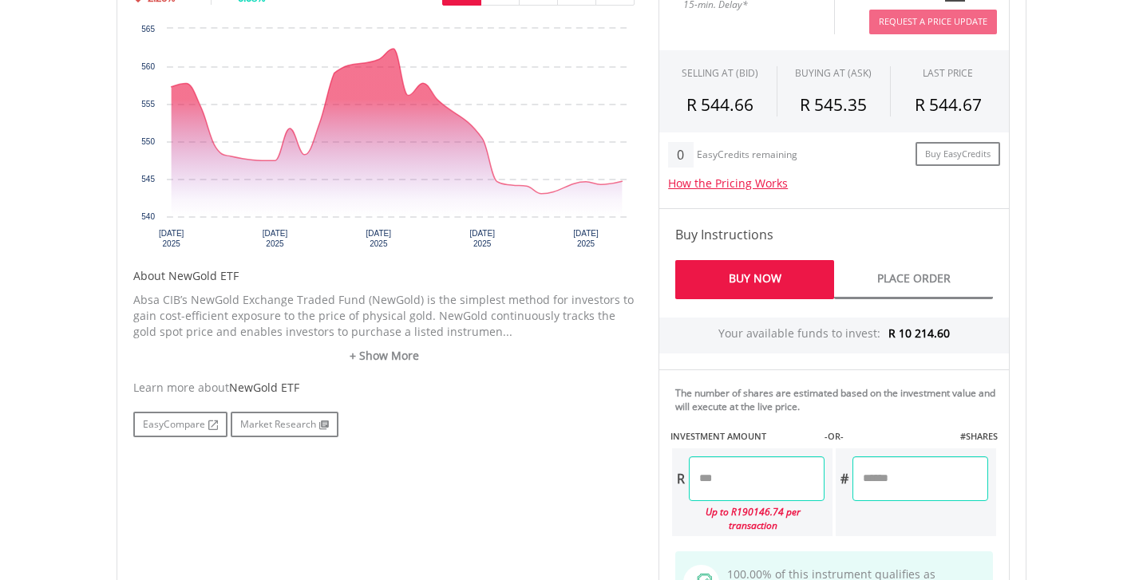
click at [741, 466] on input "number" at bounding box center [757, 478] width 136 height 45
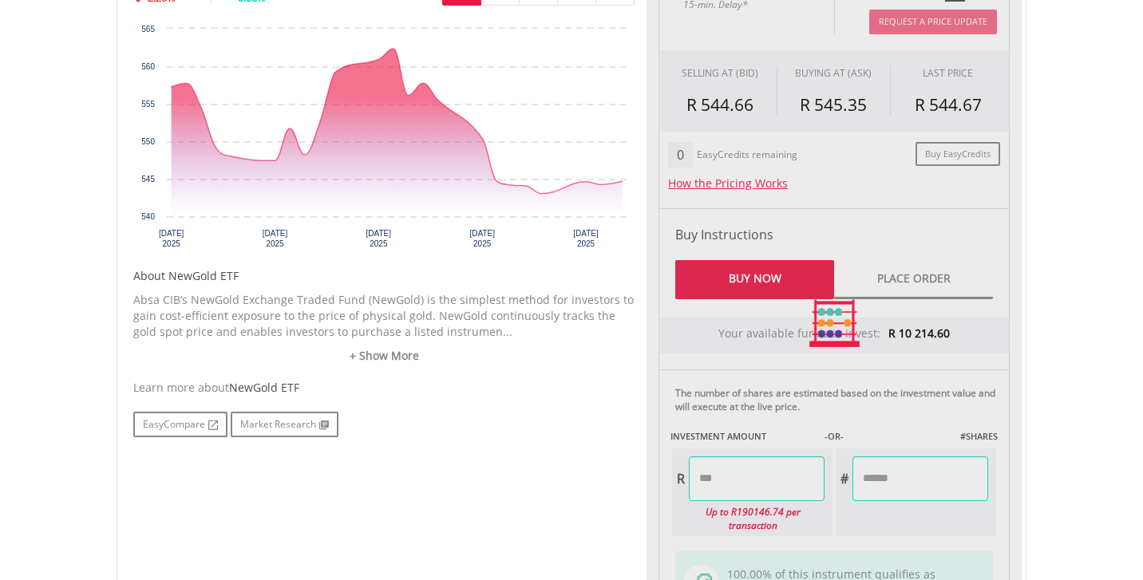
type input "*******"
type input "******"
click at [1069, 439] on body "My Investments Invest Now New Listings Sell My Recurring Investments Pending Or…" at bounding box center [571, 221] width 1143 height 1533
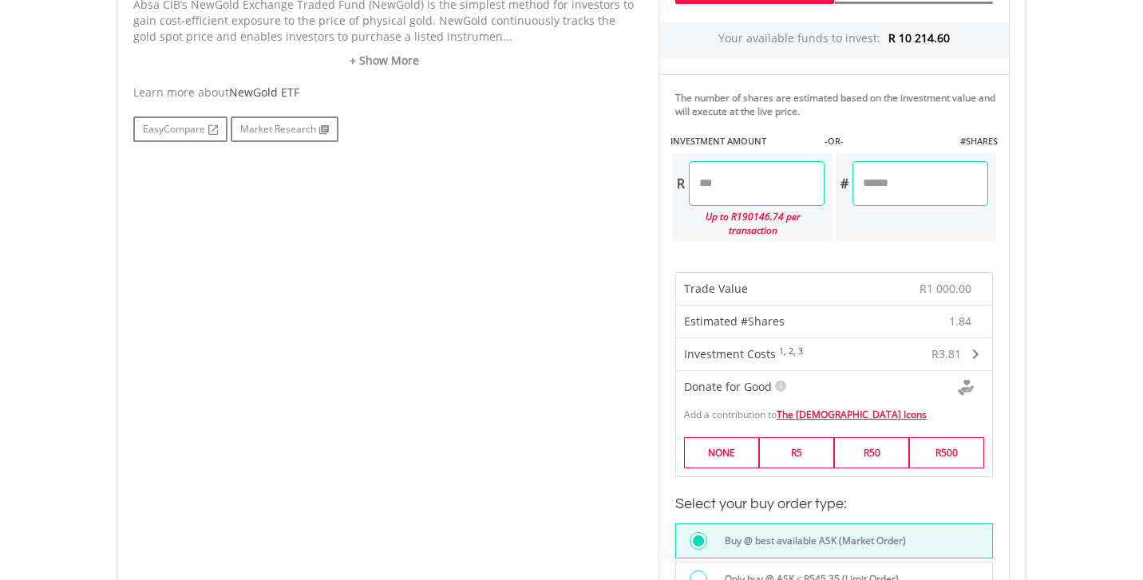
scroll to position [832, 0]
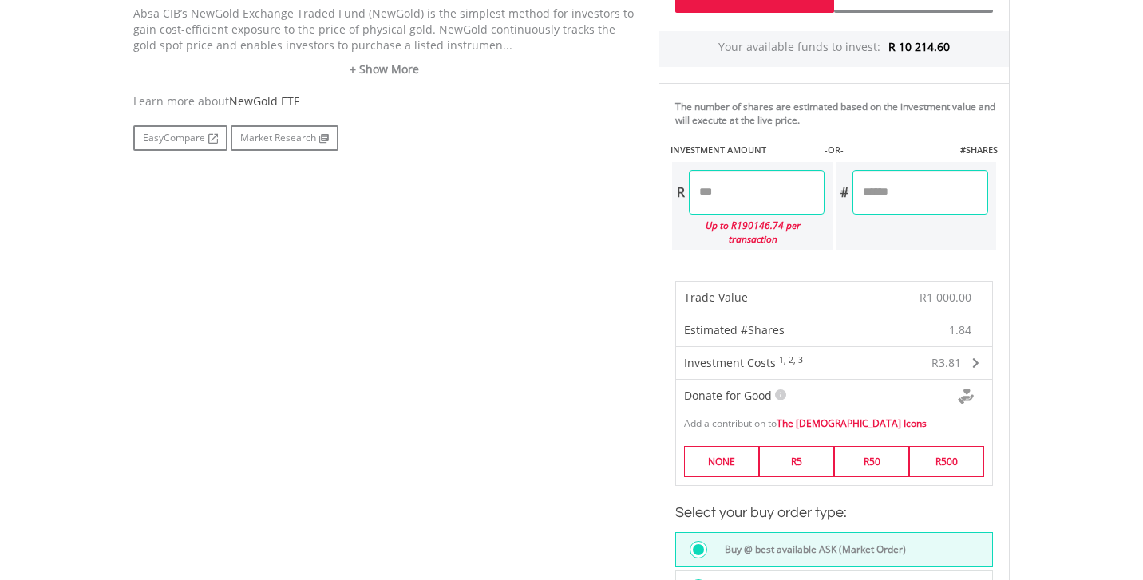
click at [745, 189] on input "*******" at bounding box center [757, 192] width 136 height 45
click at [1079, 330] on body "My Investments Invest Now New Listings Sell My Recurring Investments Pending Or…" at bounding box center [571, 198] width 1143 height 2060
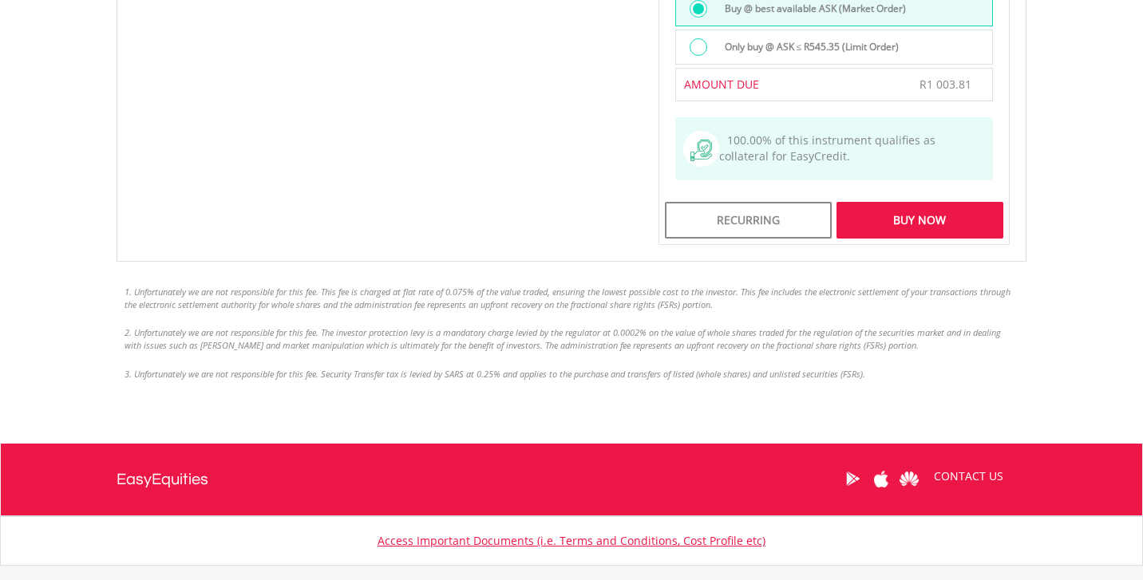
scroll to position [1452, 0]
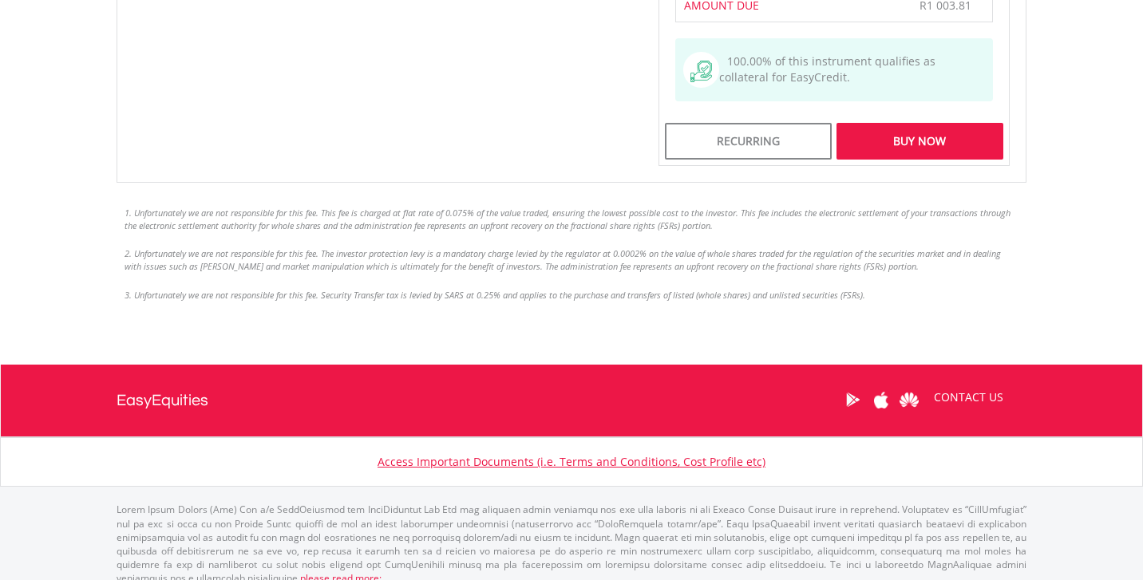
click at [941, 138] on div "Buy Now" at bounding box center [919, 141] width 167 height 37
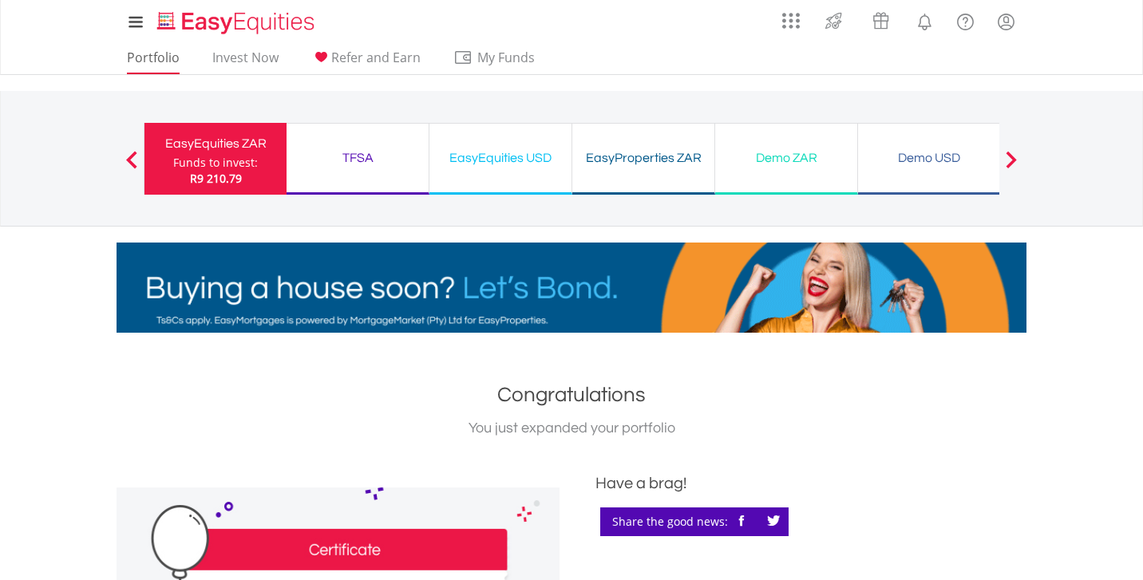
click at [167, 59] on link "Portfolio" at bounding box center [152, 61] width 65 height 25
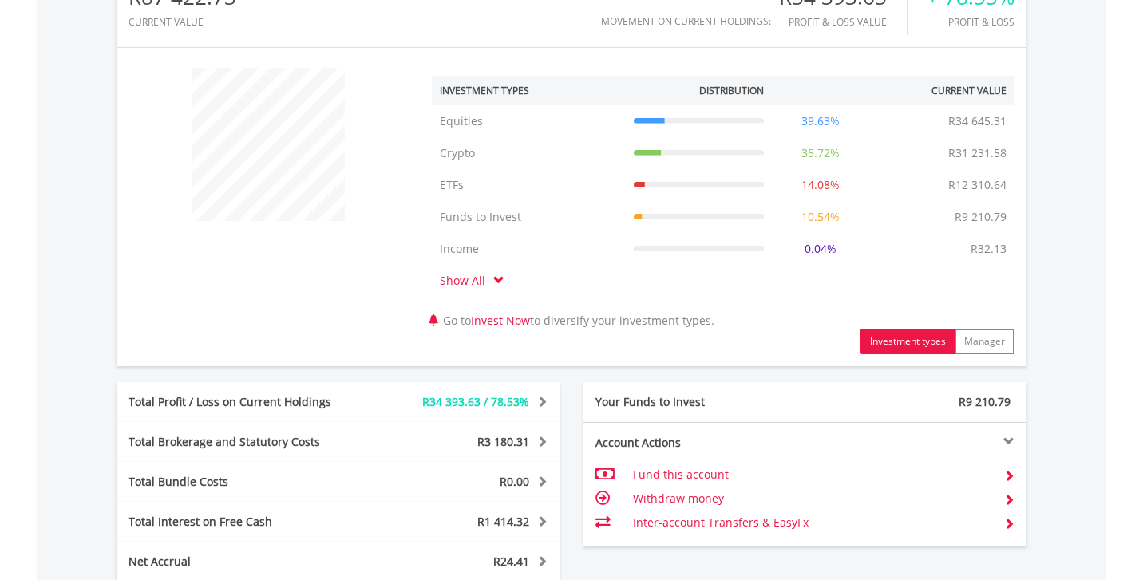
scroll to position [153, 303]
click at [360, 280] on div "﻿ Investment Types Distribution Current Value Show All Equities Equities R34 64…" at bounding box center [572, 207] width 910 height 294
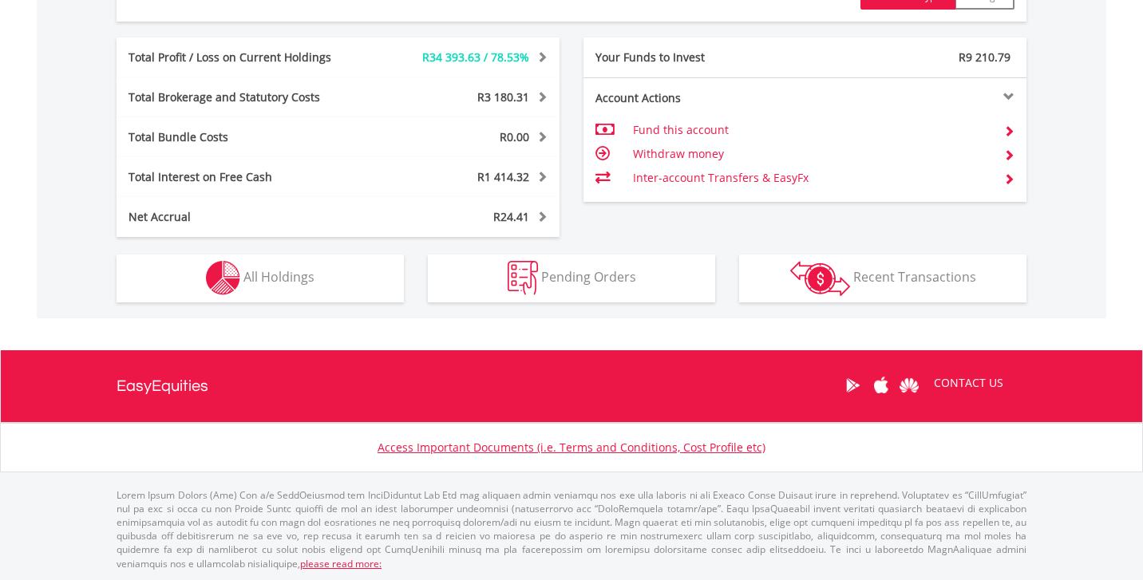
scroll to position [896, 0]
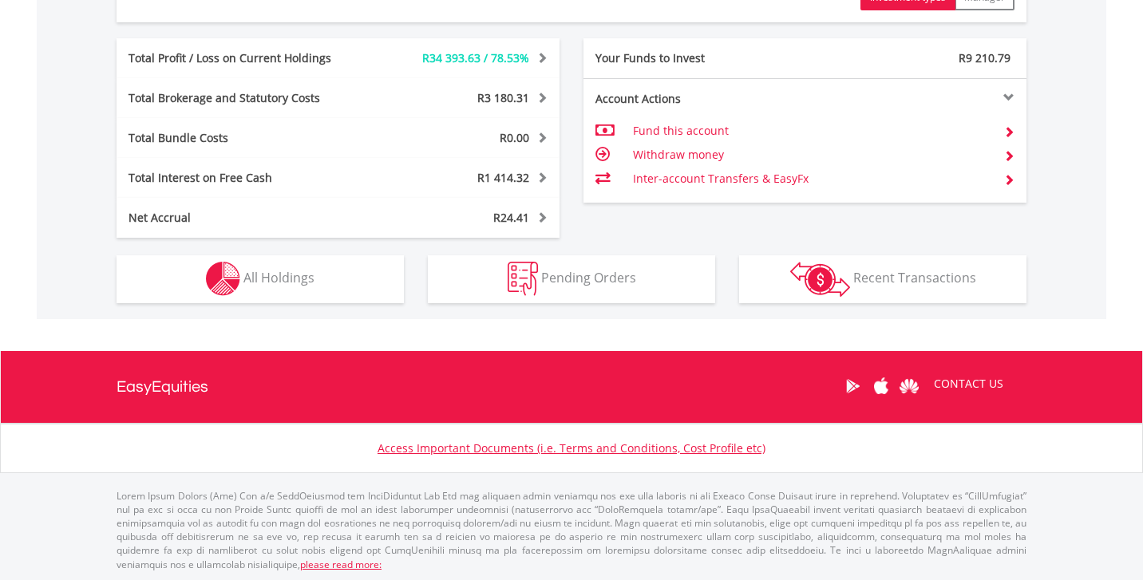
click at [342, 289] on button "Holdings All Holdings" at bounding box center [260, 279] width 287 height 48
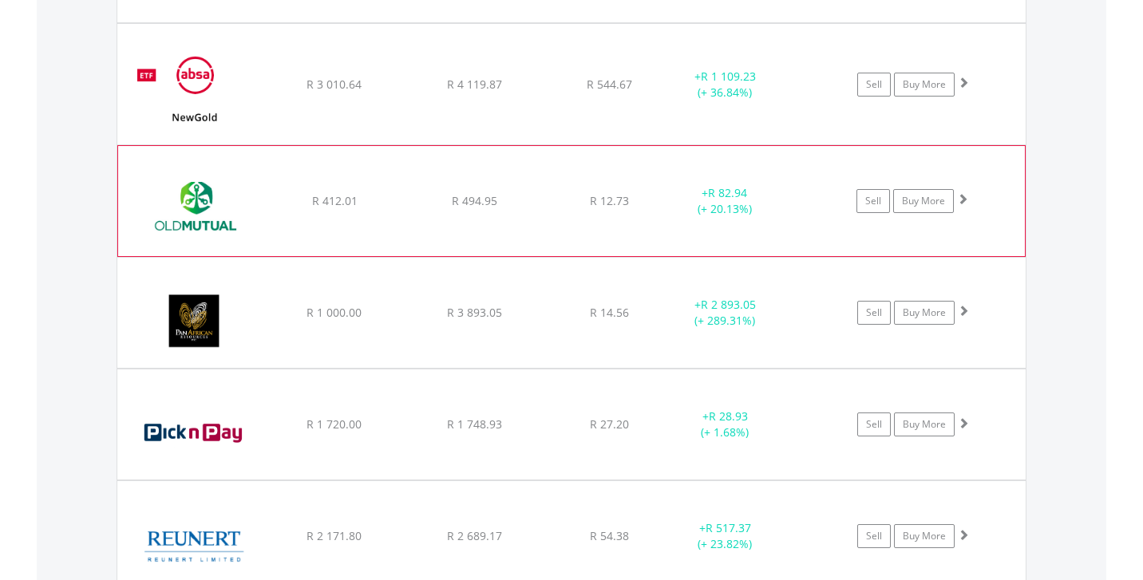
scroll to position [1996, 0]
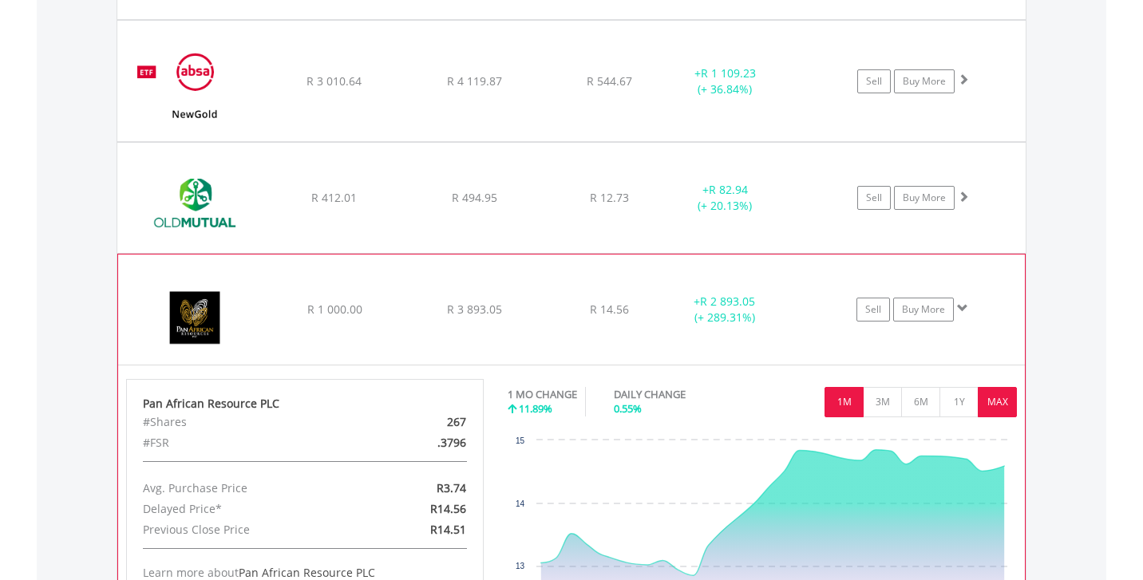
click at [998, 396] on button "MAX" at bounding box center [997, 402] width 39 height 30
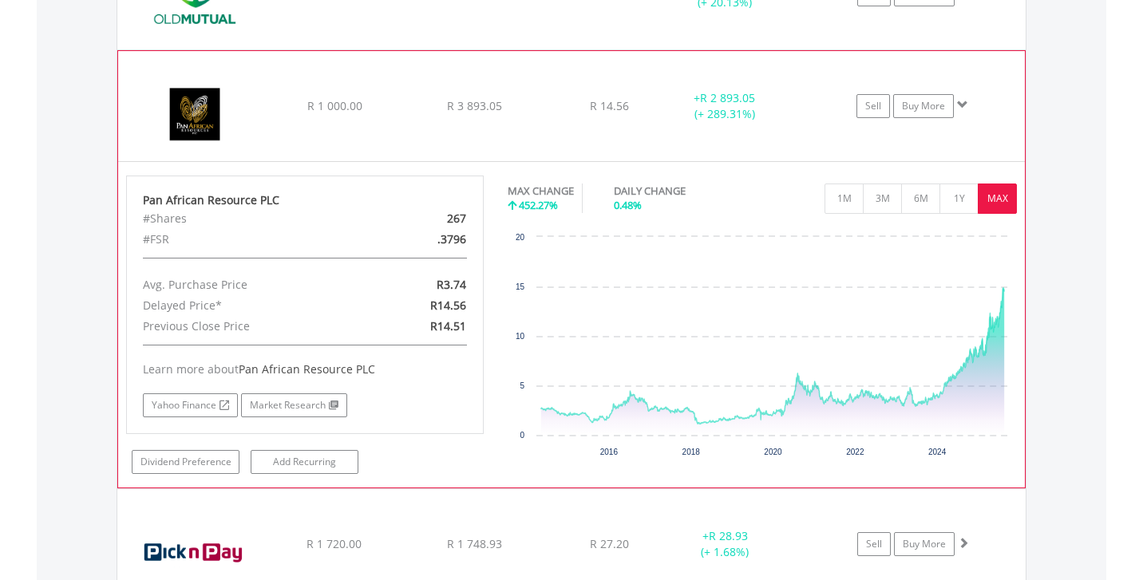
scroll to position [2199, 0]
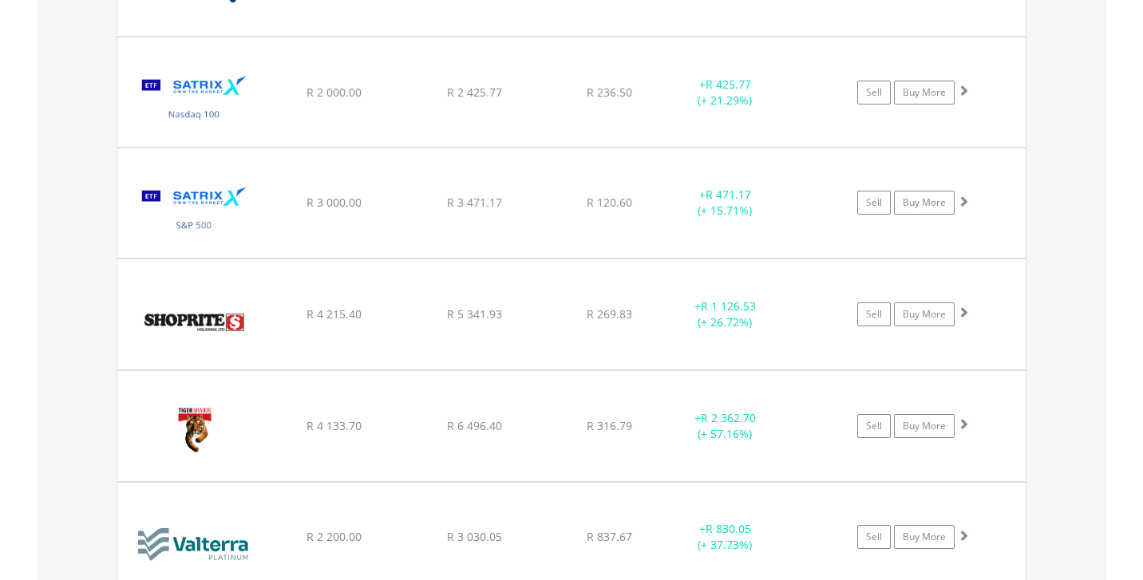
scroll to position [2669, 0]
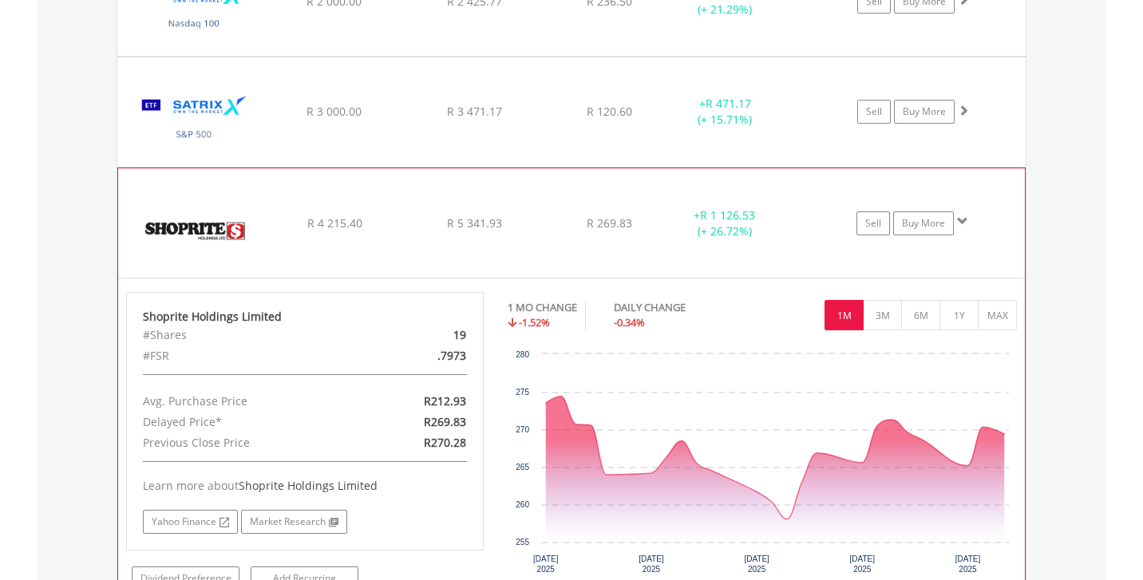
scroll to position [2767, 0]
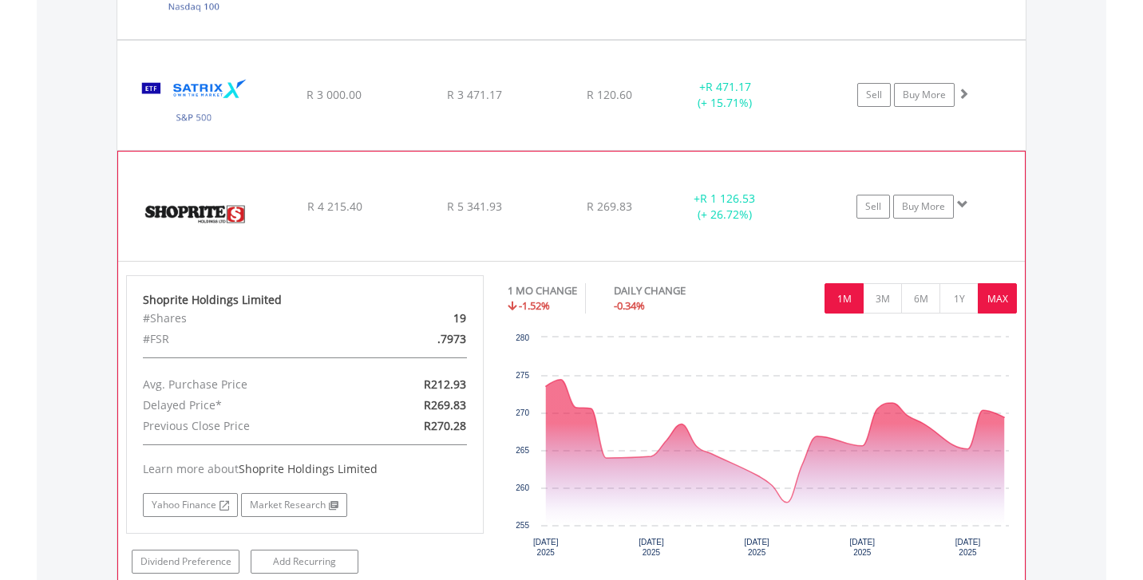
click at [1013, 306] on button "MAX" at bounding box center [997, 298] width 39 height 30
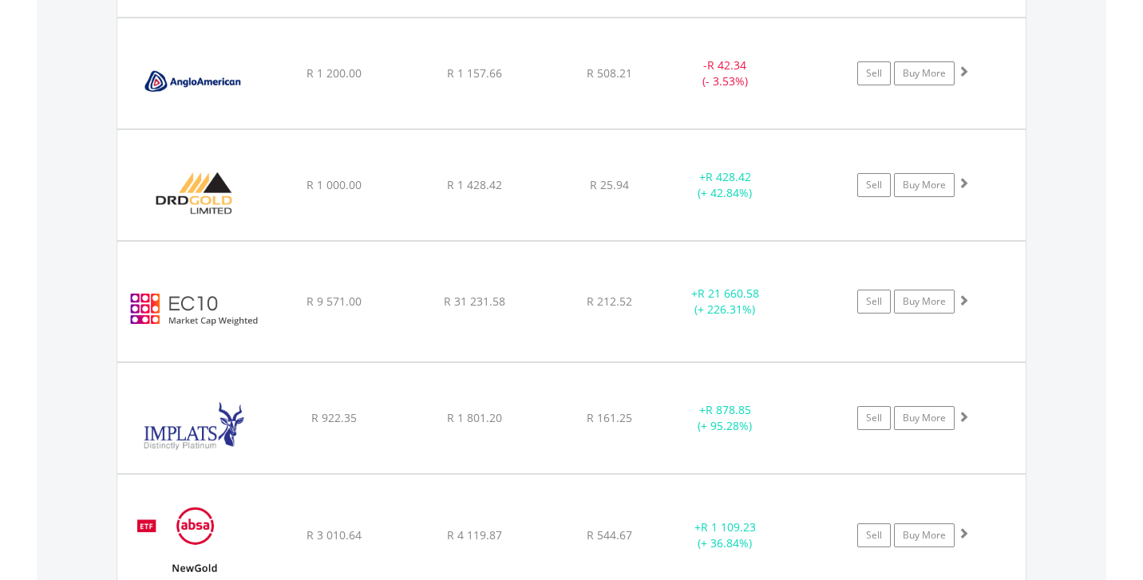
scroll to position [1541, 0]
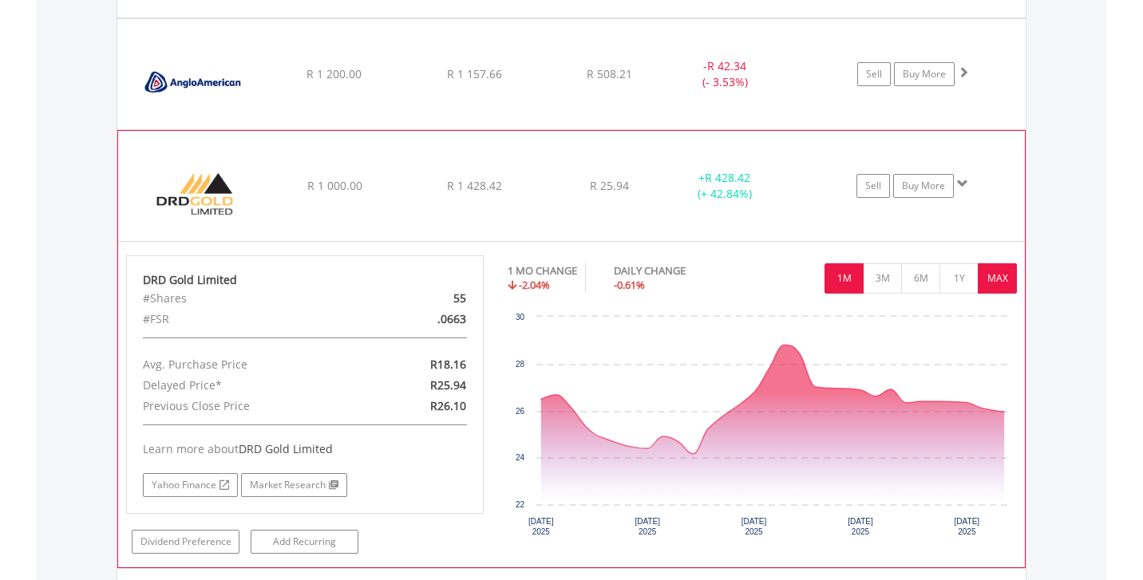
click at [998, 274] on button "MAX" at bounding box center [997, 278] width 39 height 30
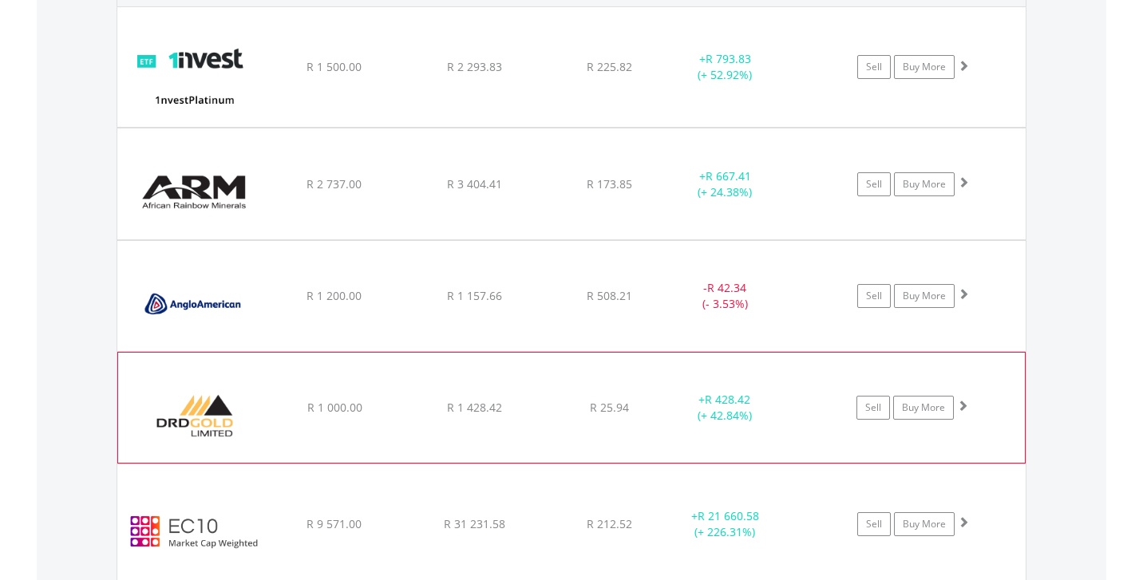
scroll to position [1255, 0]
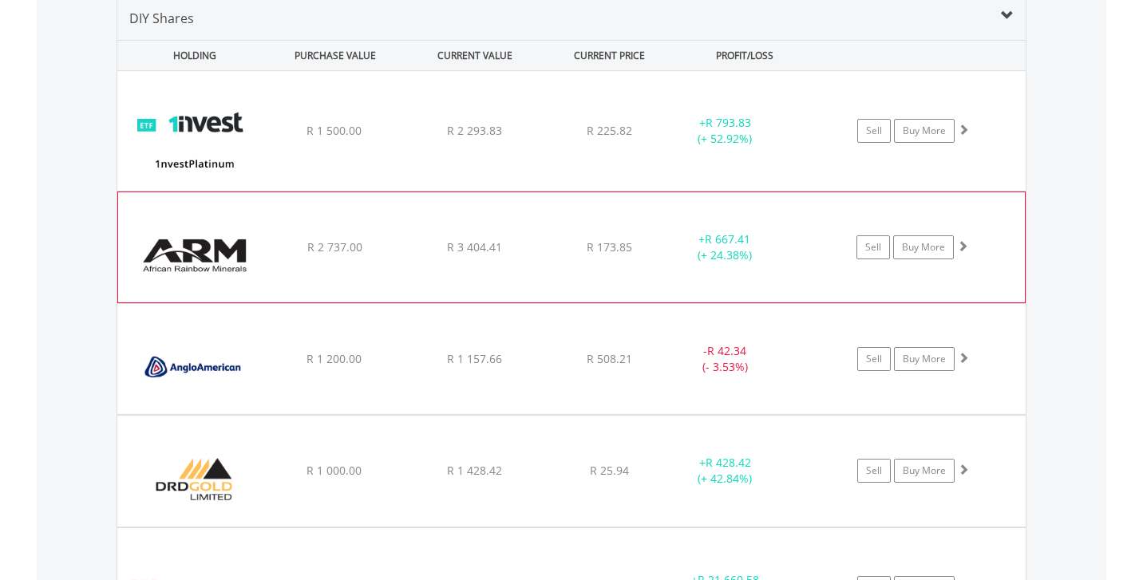
click at [796, 191] on div "﻿ African Rainbow Mineral Limited R 2 737.00 R 3 404.41 R 173.85 + R 667.41 (+ …" at bounding box center [571, 131] width 908 height 120
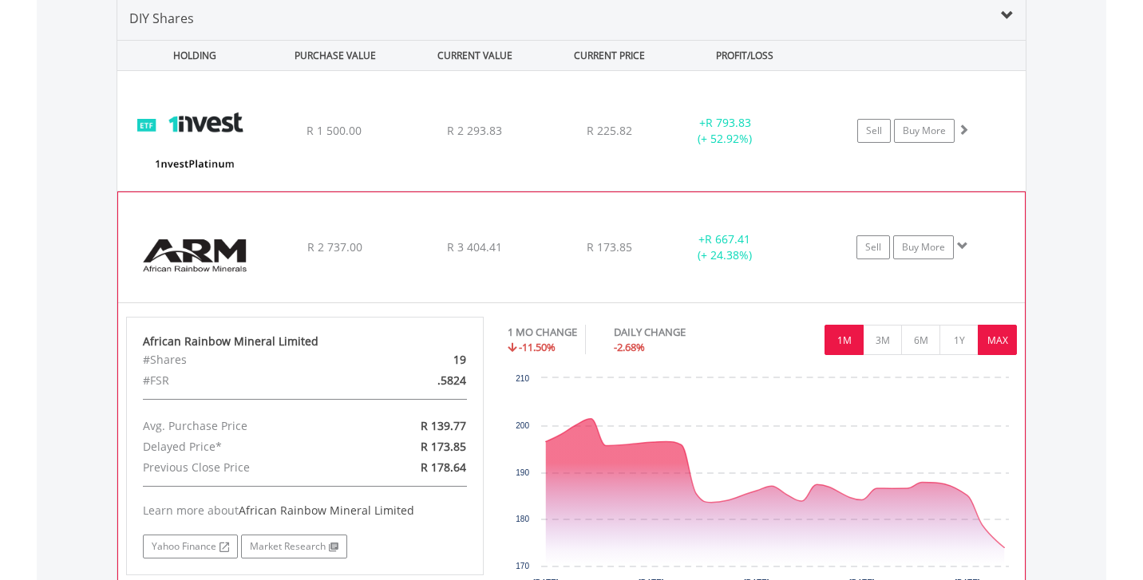
click at [1004, 334] on button "MAX" at bounding box center [997, 340] width 39 height 30
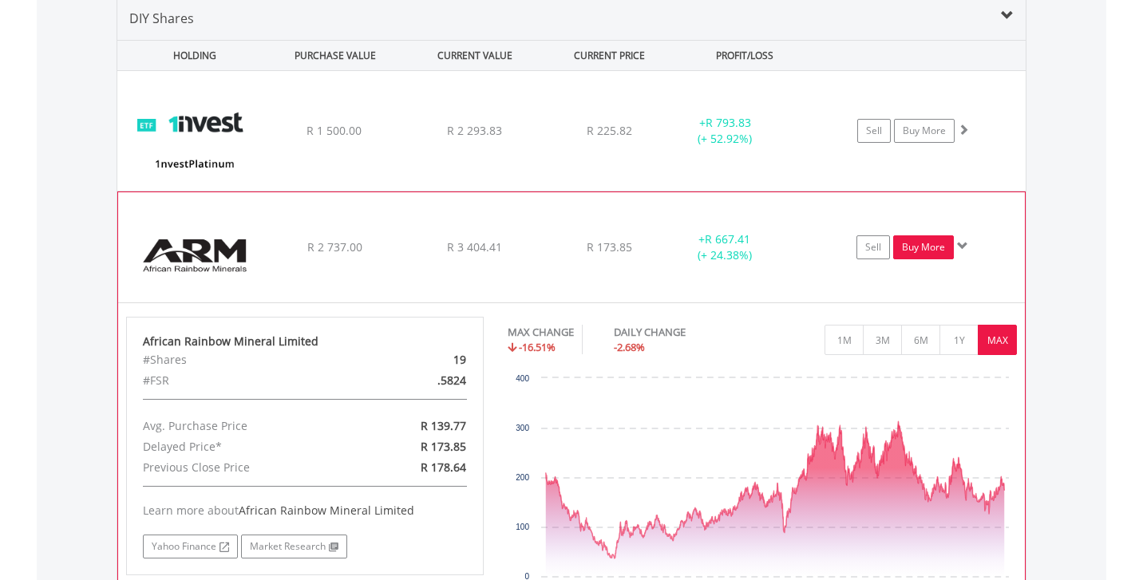
click at [918, 249] on link "Buy More" at bounding box center [923, 247] width 61 height 24
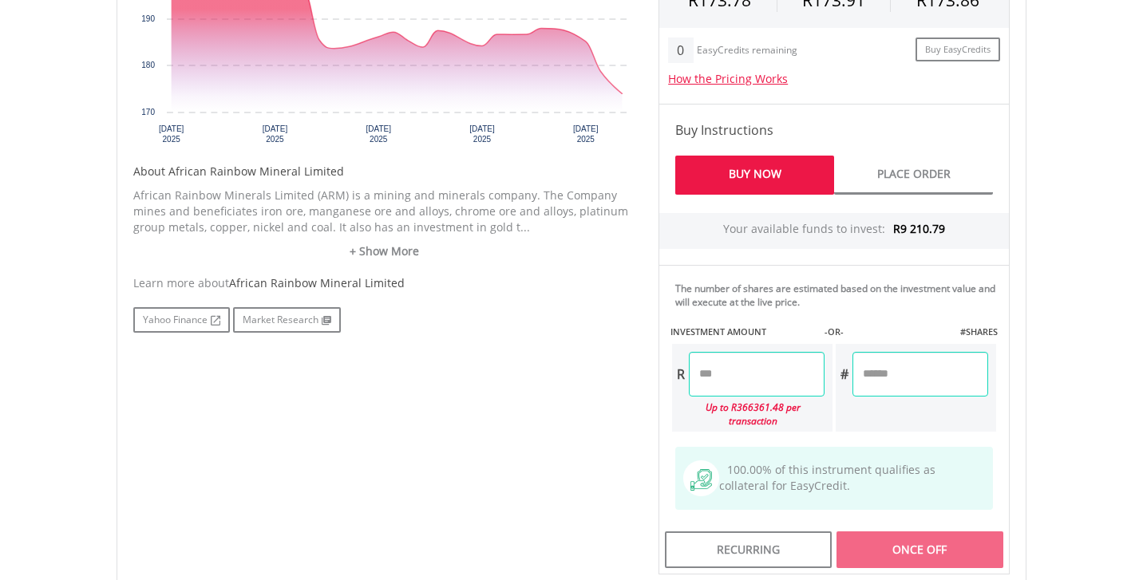
scroll to position [703, 0]
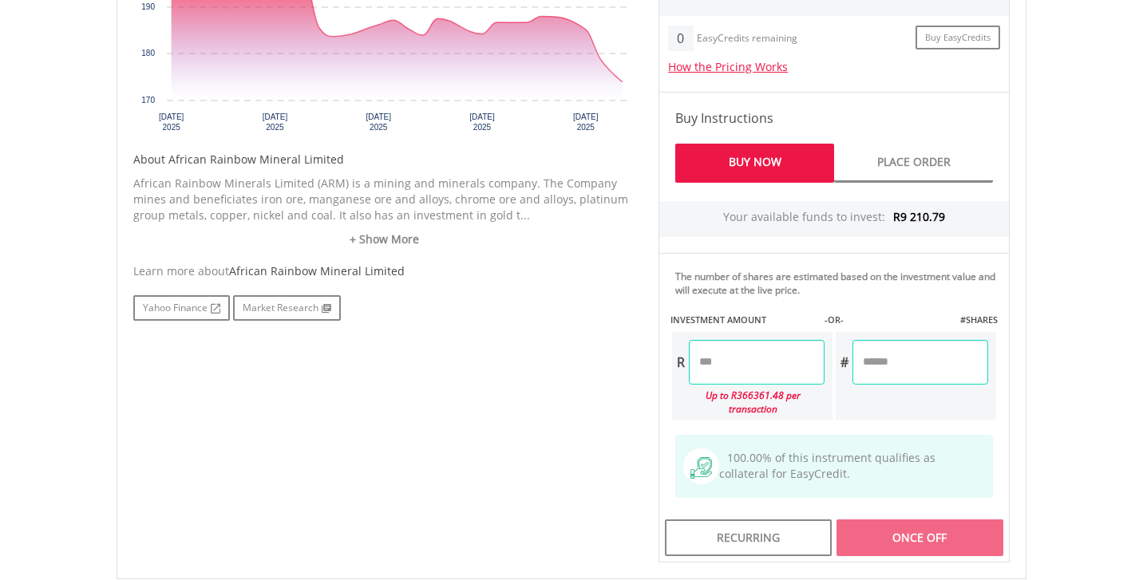
click at [747, 357] on input "number" at bounding box center [757, 362] width 136 height 45
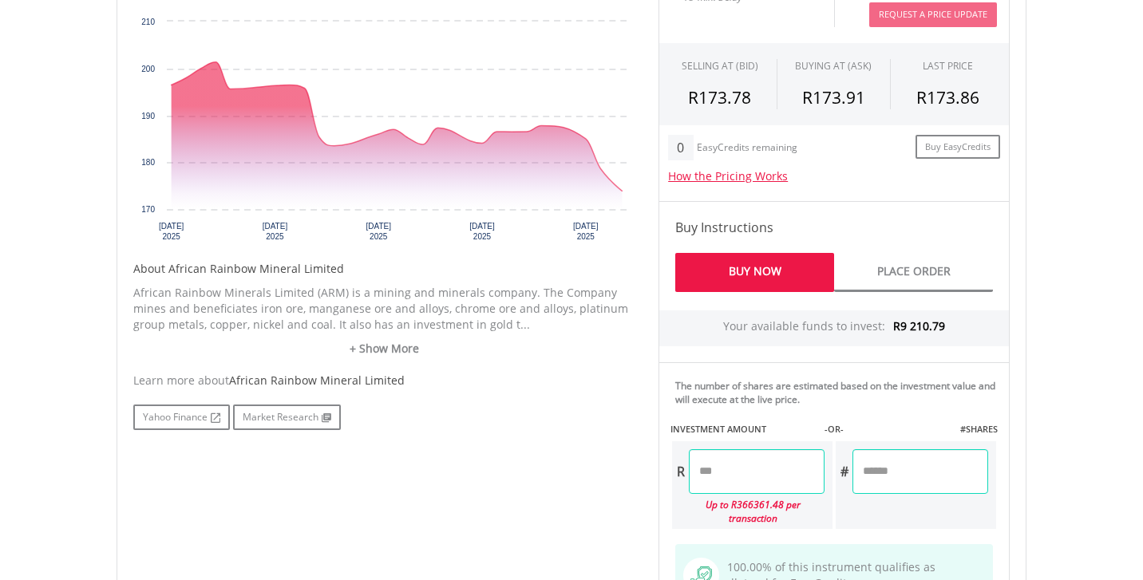
scroll to position [599, 0]
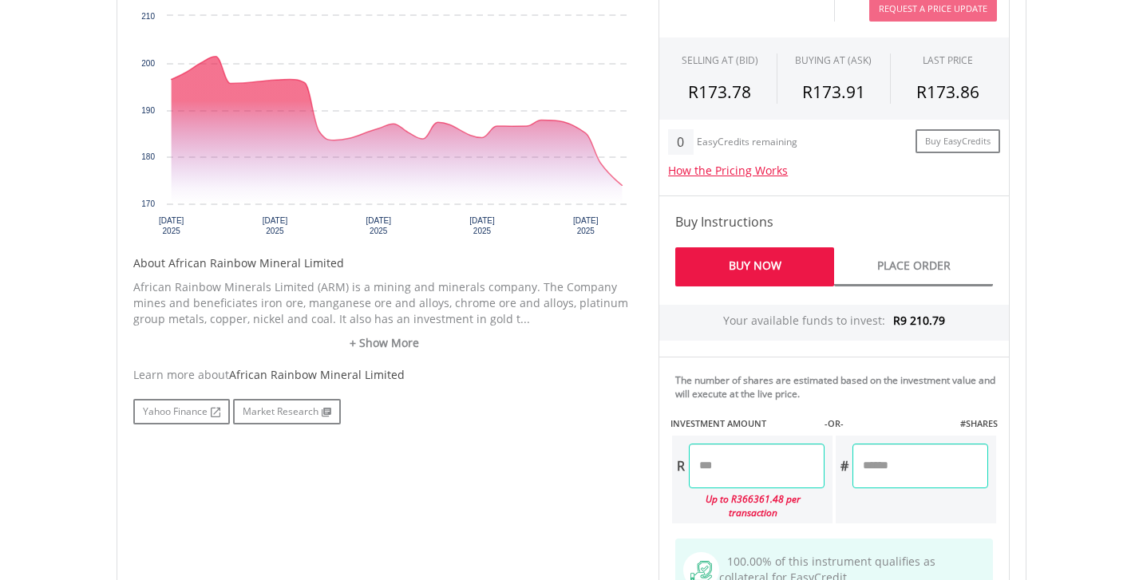
click at [749, 468] on input "number" at bounding box center [757, 466] width 136 height 45
type input "*******"
type input "******"
click at [1097, 462] on body "My Investments Invest Now New Listings Sell My Recurring Investments Pending Or…" at bounding box center [571, 188] width 1143 height 1574
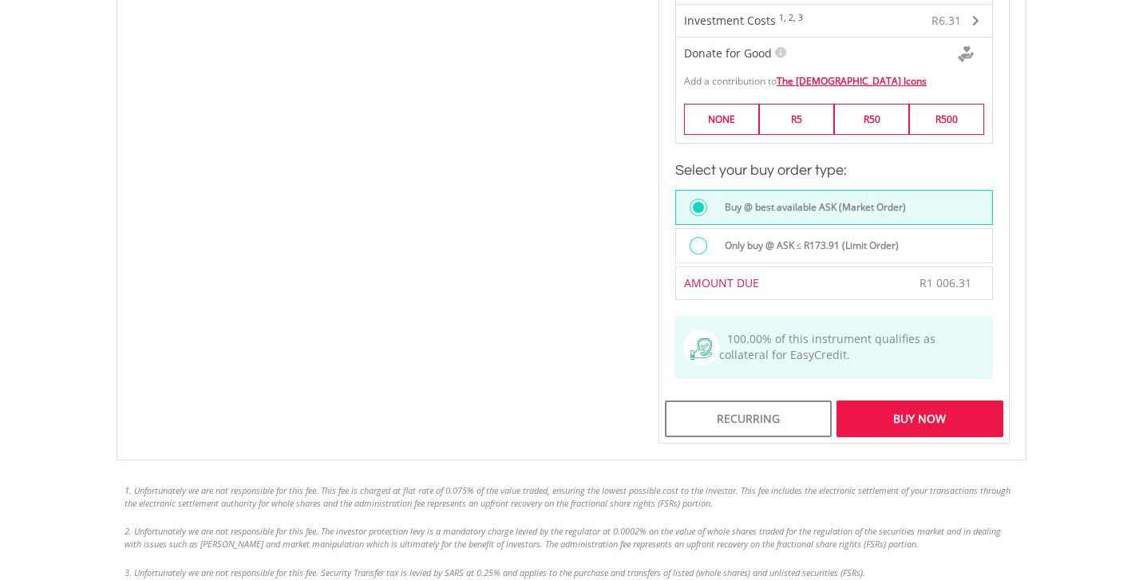
scroll to position [1221, 0]
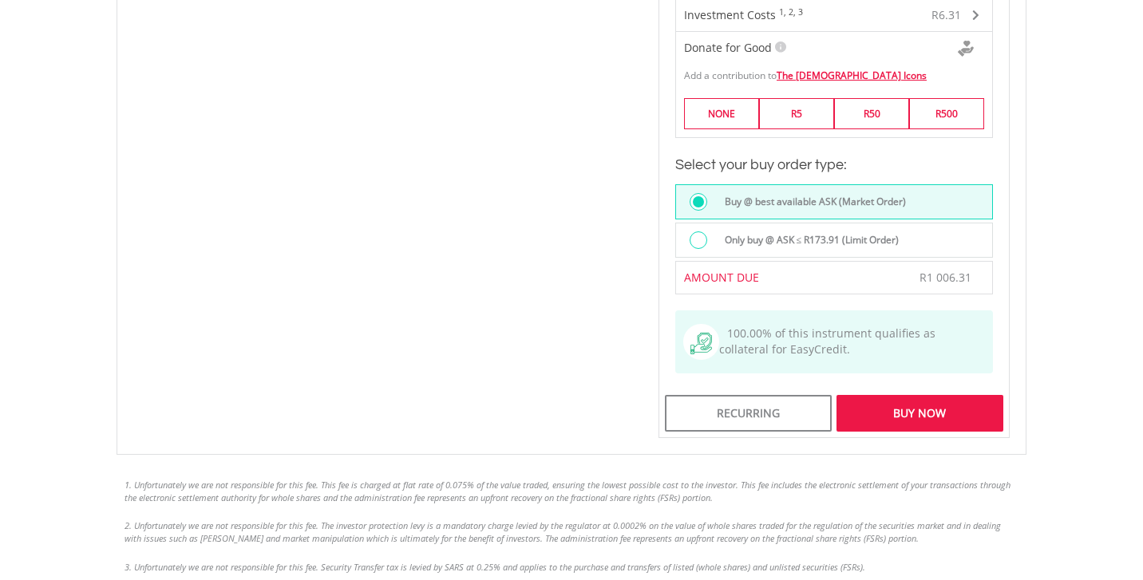
click at [929, 413] on div "Buy Now" at bounding box center [919, 413] width 167 height 37
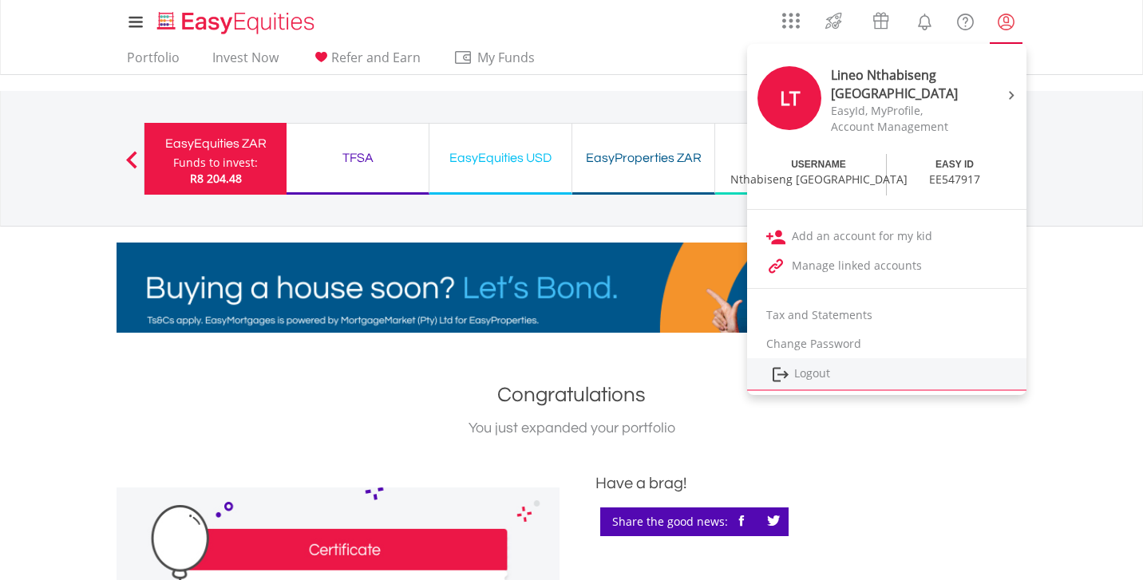
click at [832, 372] on link "Logout" at bounding box center [886, 374] width 279 height 33
